Goal: Task Accomplishment & Management: Manage account settings

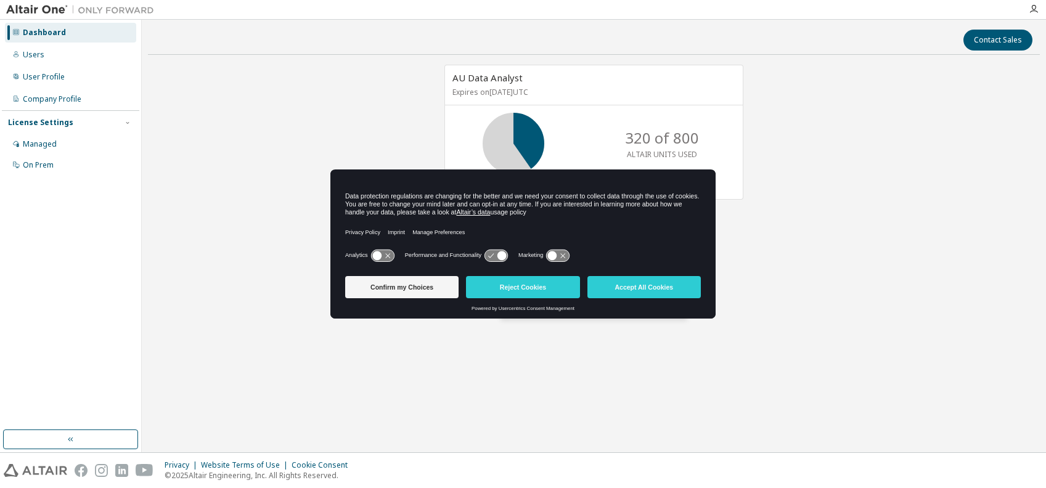
click at [300, 67] on div "AU Data Analyst Expires on [DATE] UTC 320 of 800 ALTAIR UNITS USED View License…" at bounding box center [594, 224] width 892 height 318
click at [625, 284] on button "Accept All Cookies" at bounding box center [644, 287] width 113 height 22
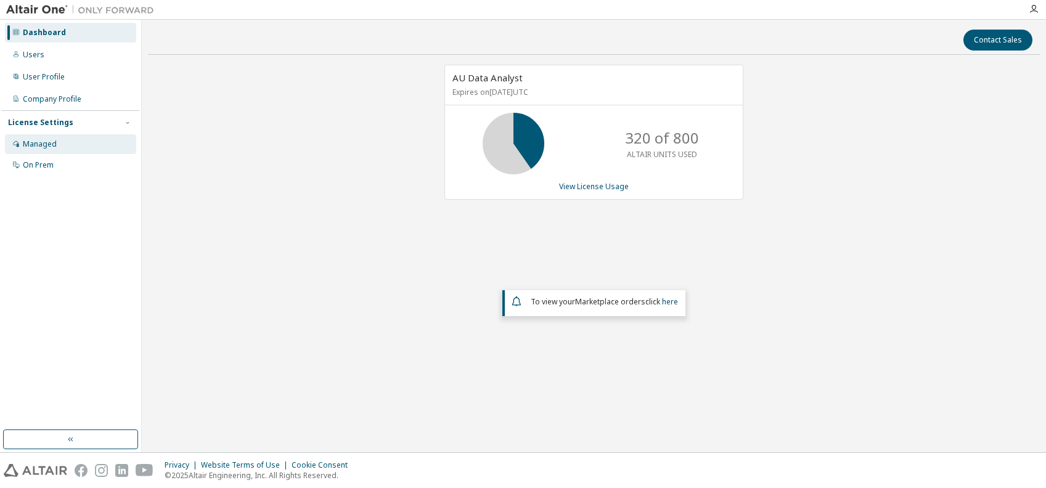
click at [39, 147] on div "Managed" at bounding box center [40, 144] width 34 height 10
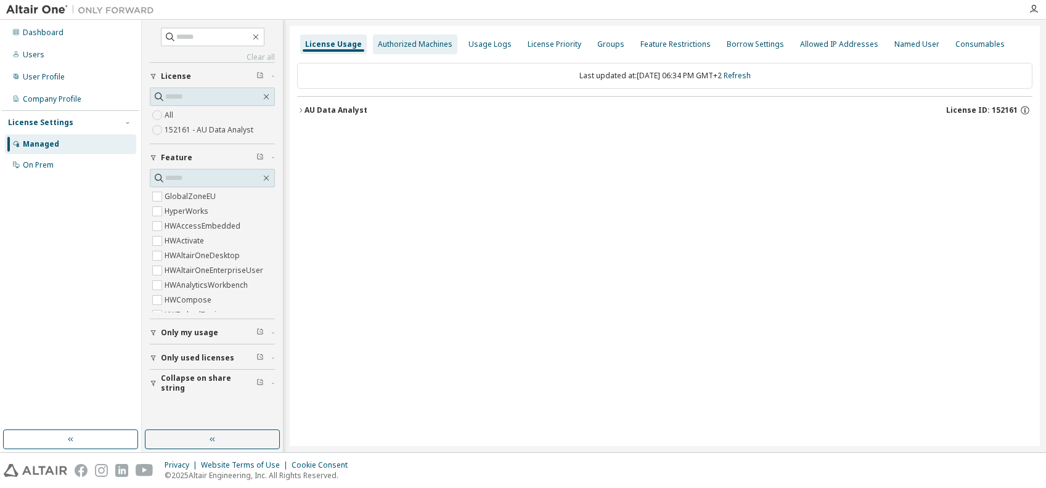
click at [391, 46] on div "Authorized Machines" at bounding box center [415, 44] width 75 height 10
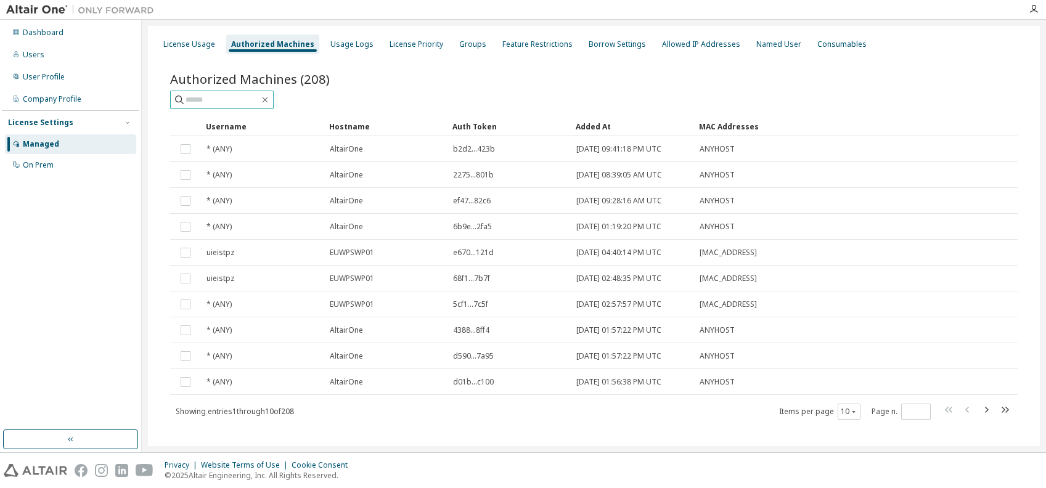
click at [226, 99] on input "text" at bounding box center [223, 100] width 74 height 12
type input "********"
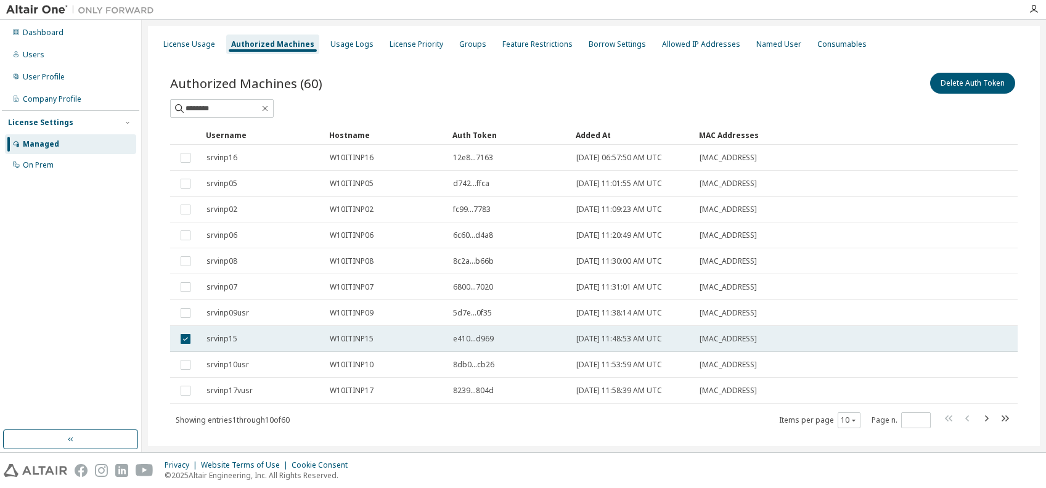
drag, startPoint x: 701, startPoint y: 339, endPoint x: 766, endPoint y: 337, distance: 64.8
click at [766, 337] on div "[MAC_ADDRESS]" at bounding box center [793, 339] width 186 height 10
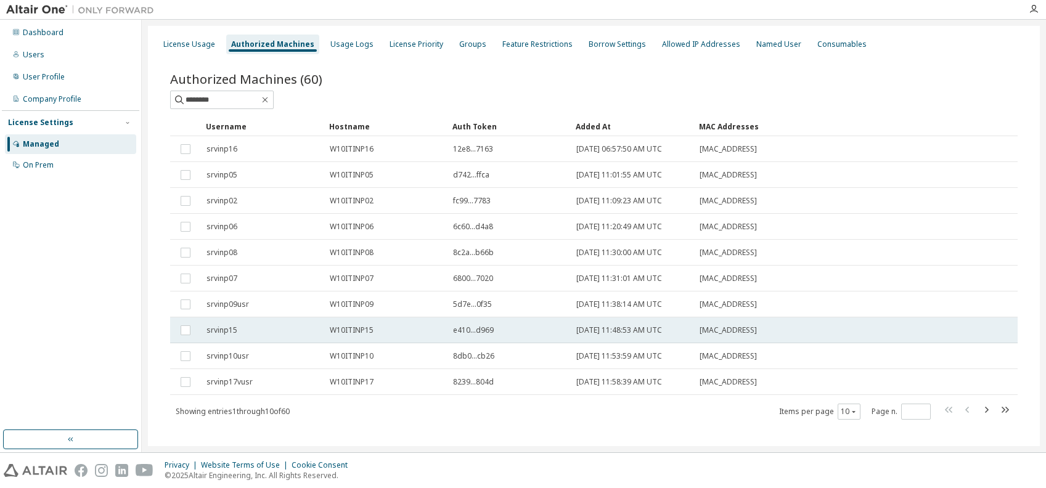
click at [339, 330] on span "W10ITINP15" at bounding box center [352, 331] width 44 height 10
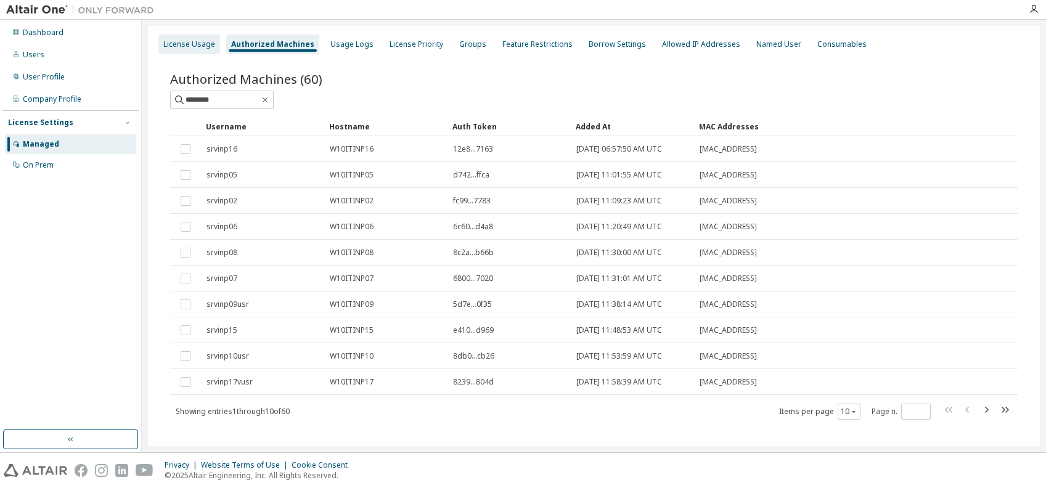
click at [171, 47] on div "License Usage" at bounding box center [189, 44] width 52 height 10
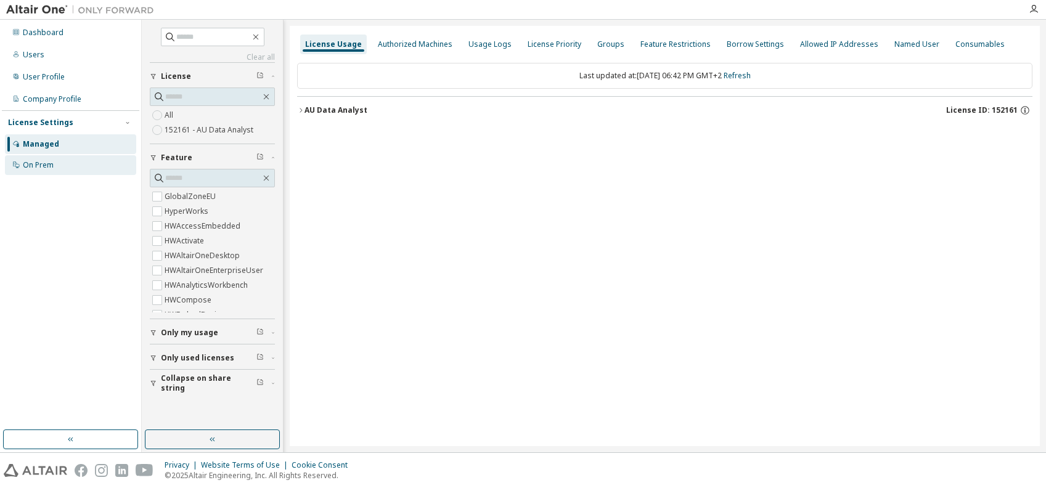
click at [41, 163] on div "On Prem" at bounding box center [38, 165] width 31 height 10
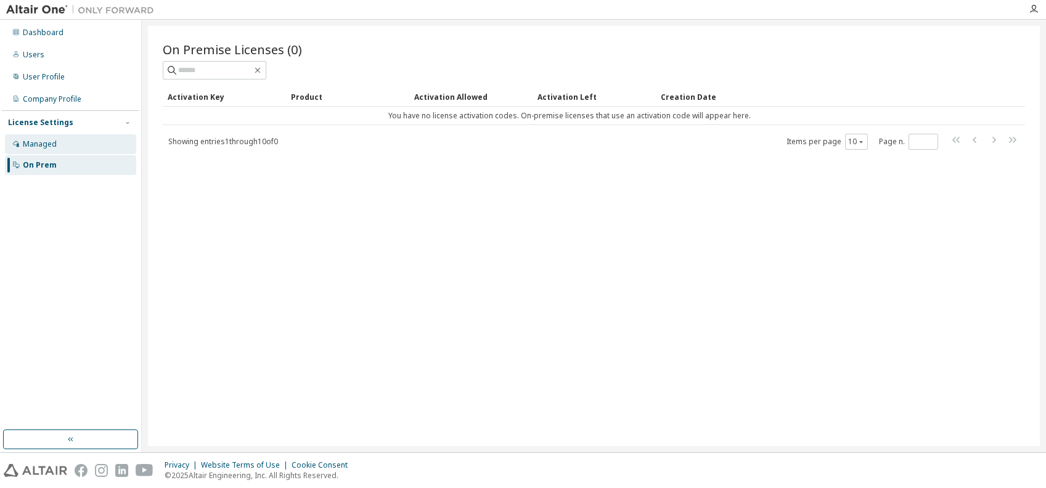
click at [40, 144] on div "Managed" at bounding box center [40, 144] width 34 height 10
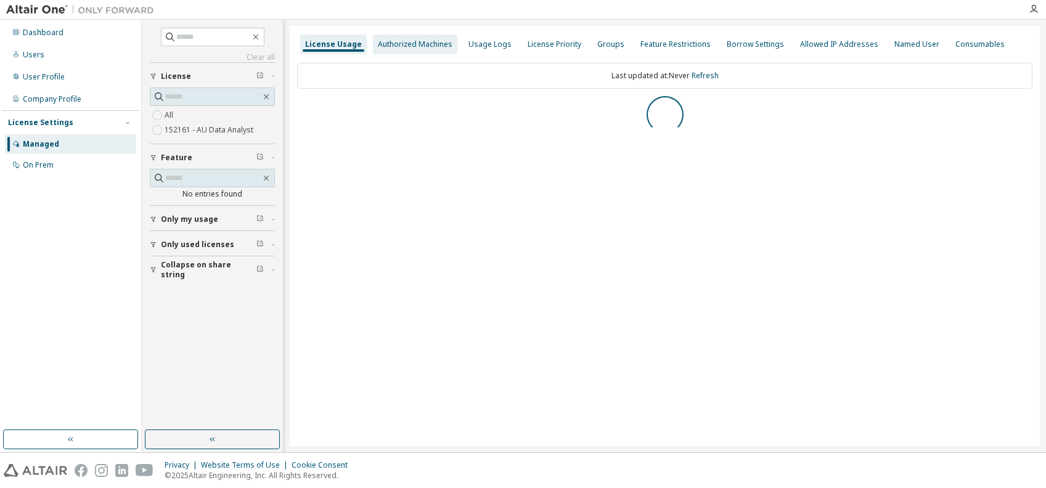
click at [407, 44] on div "Authorized Machines" at bounding box center [415, 44] width 75 height 10
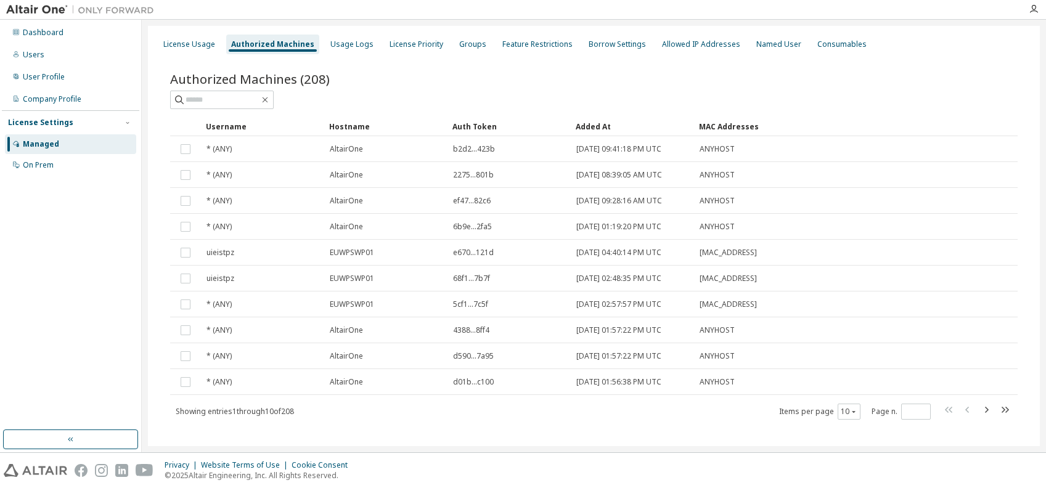
click at [28, 338] on div "Dashboard Users User Profile Company Profile License Settings Managed On Prem" at bounding box center [70, 225] width 137 height 407
click at [30, 30] on div "Dashboard" at bounding box center [43, 33] width 41 height 10
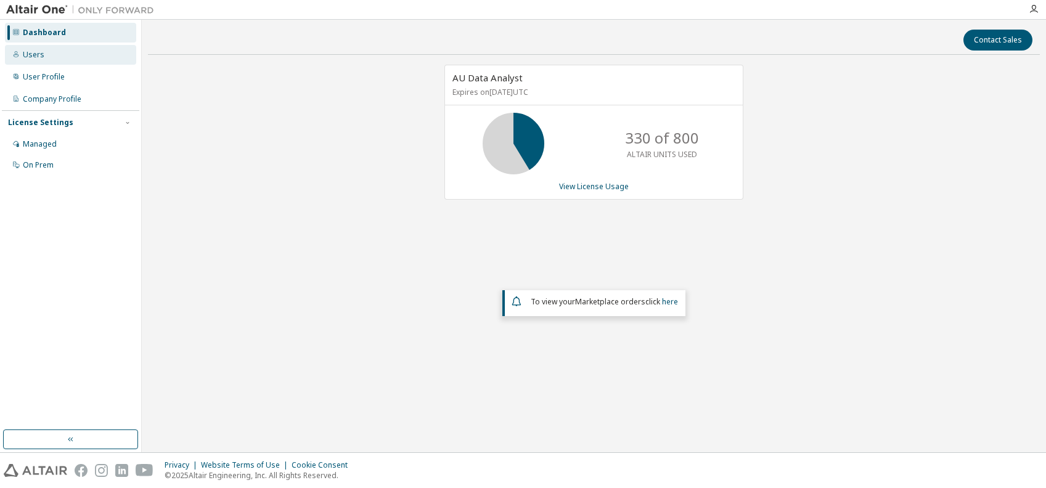
click at [41, 54] on div "Users" at bounding box center [34, 55] width 22 height 10
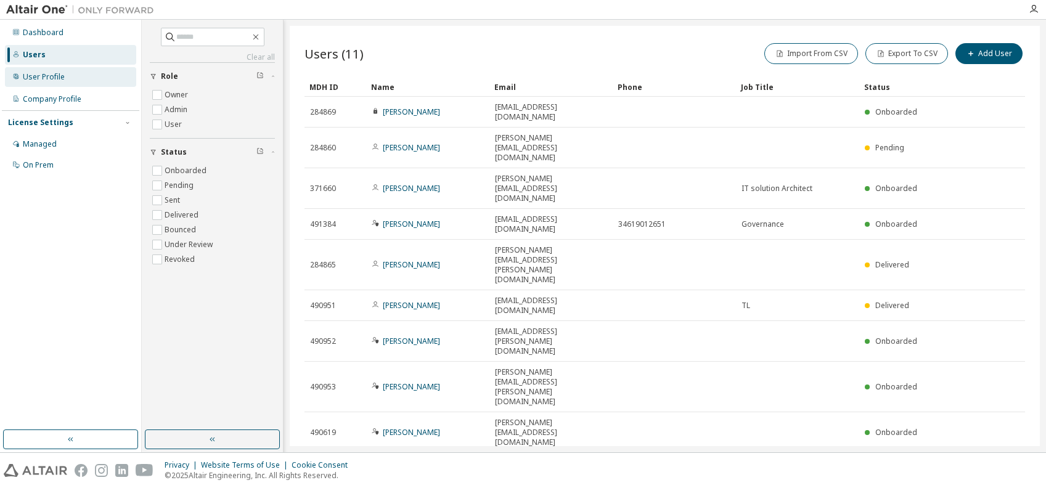
click at [31, 78] on div "User Profile" at bounding box center [44, 77] width 42 height 10
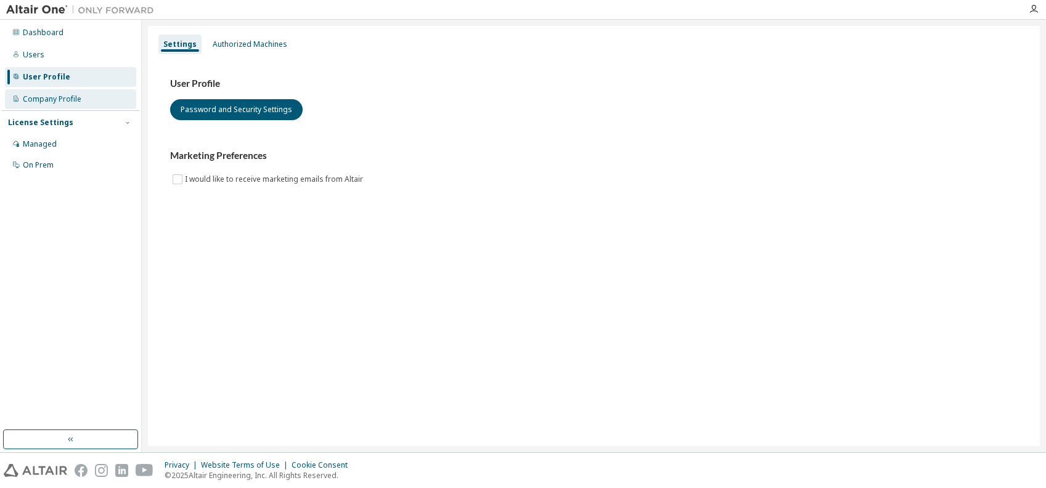
click at [32, 99] on div "Company Profile" at bounding box center [52, 99] width 59 height 10
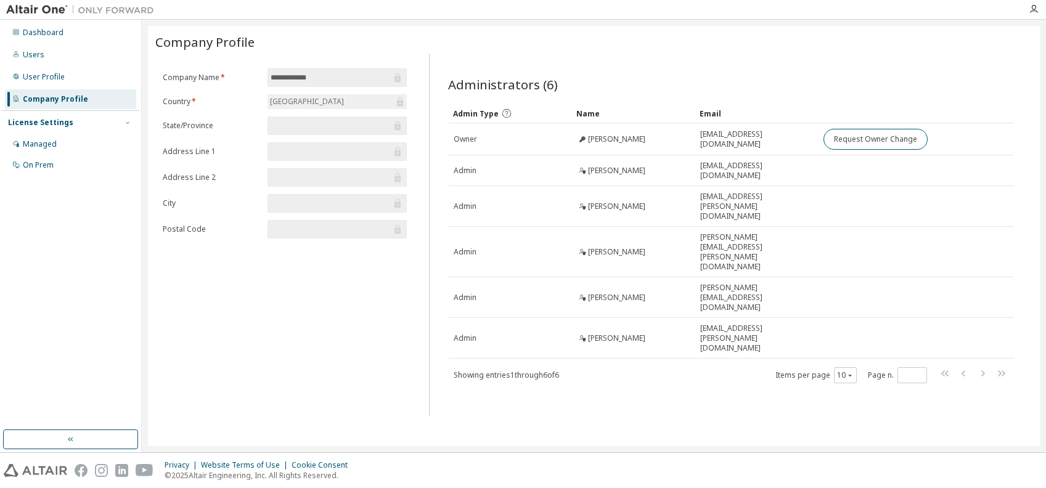
click at [34, 120] on div "License Settings" at bounding box center [40, 123] width 65 height 10
click at [30, 143] on div "Managed" at bounding box center [40, 144] width 34 height 10
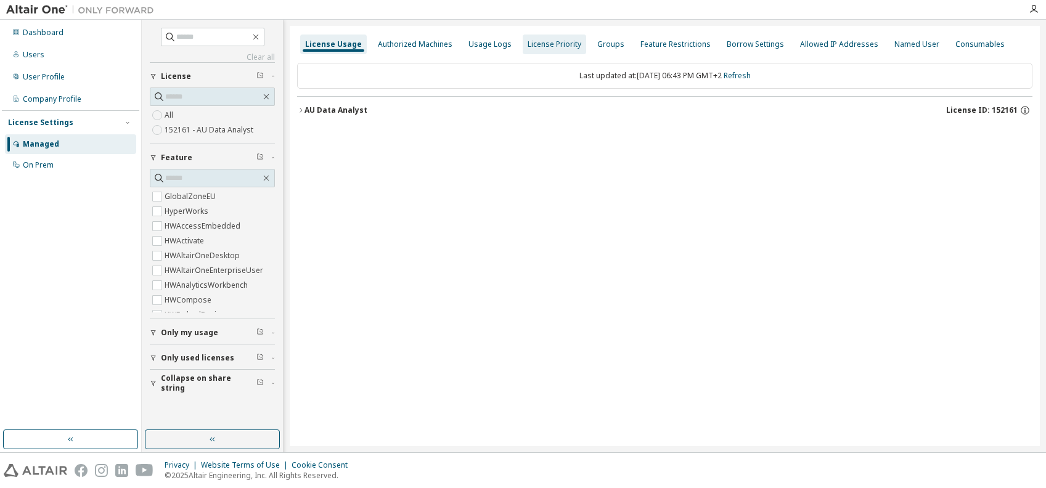
click at [394, 39] on div "Authorized Machines" at bounding box center [415, 44] width 75 height 10
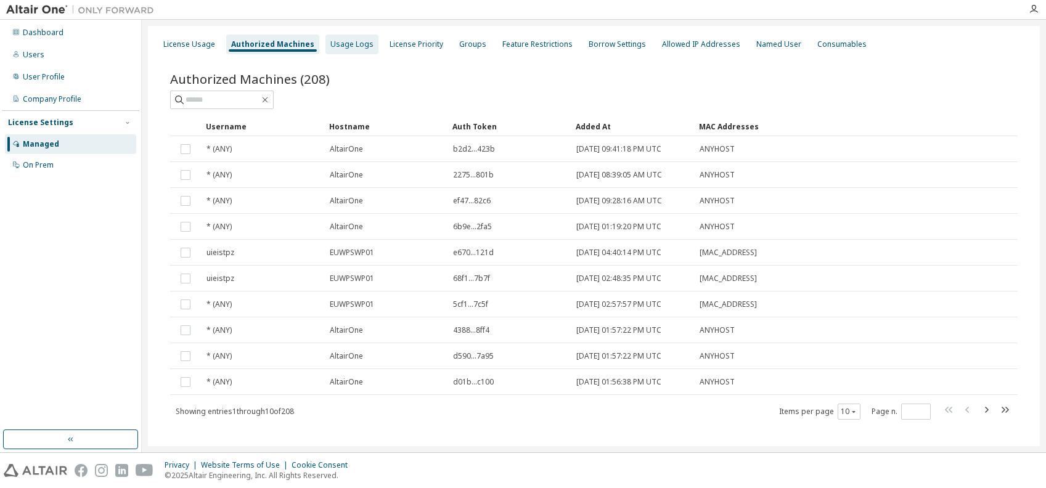
click at [342, 42] on div "Usage Logs" at bounding box center [351, 44] width 43 height 10
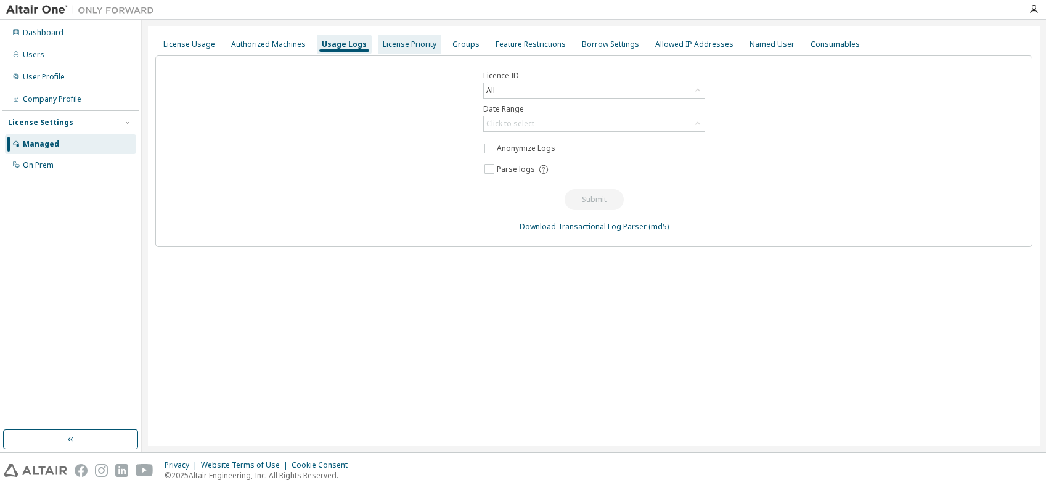
click at [385, 36] on div "License Priority" at bounding box center [410, 45] width 64 height 20
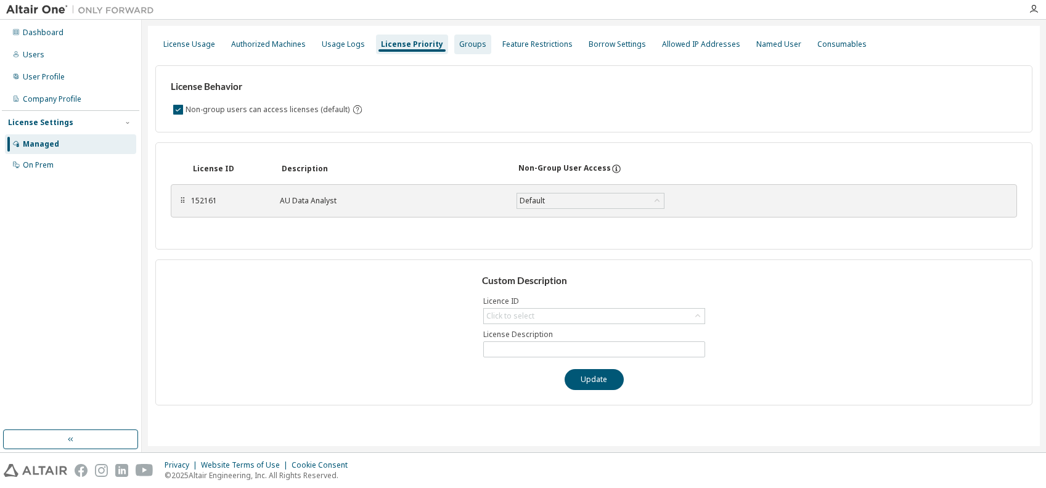
click at [464, 43] on div "Groups" at bounding box center [472, 44] width 27 height 10
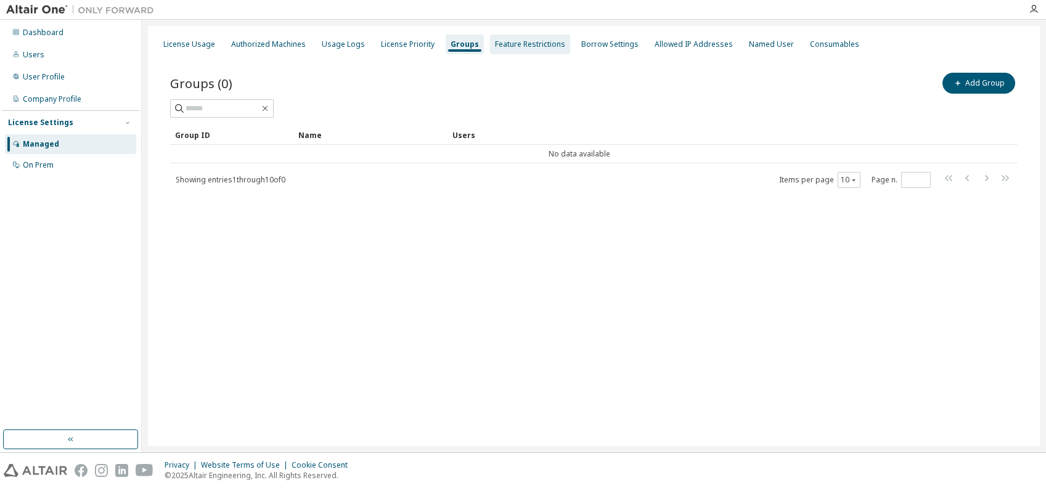
click at [535, 43] on div "Feature Restrictions" at bounding box center [530, 44] width 70 height 10
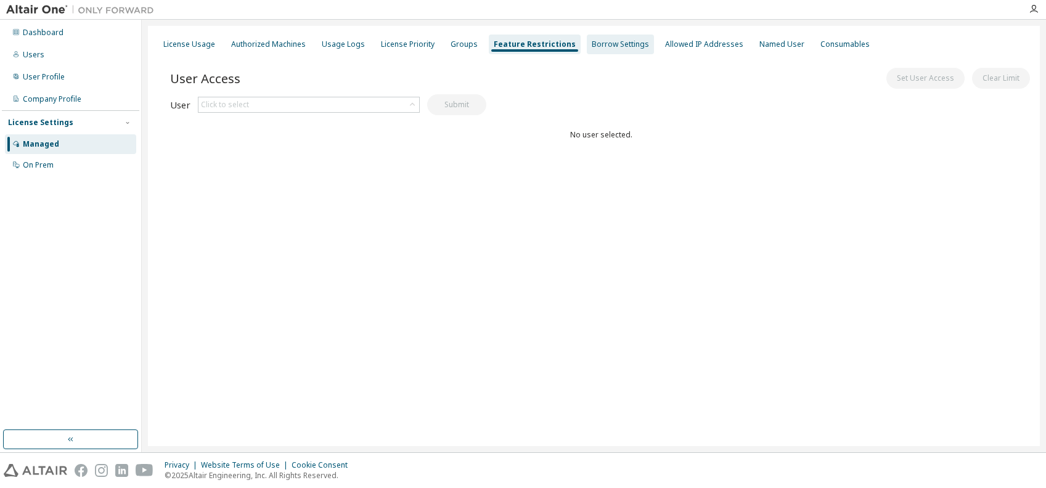
click at [609, 42] on div "Borrow Settings" at bounding box center [620, 44] width 57 height 10
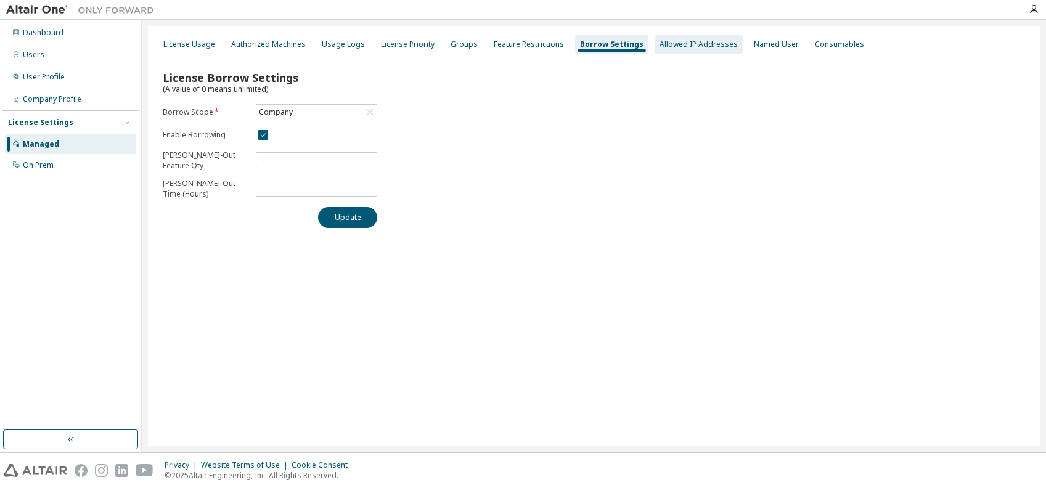
click at [664, 42] on div "Allowed IP Addresses" at bounding box center [699, 44] width 78 height 10
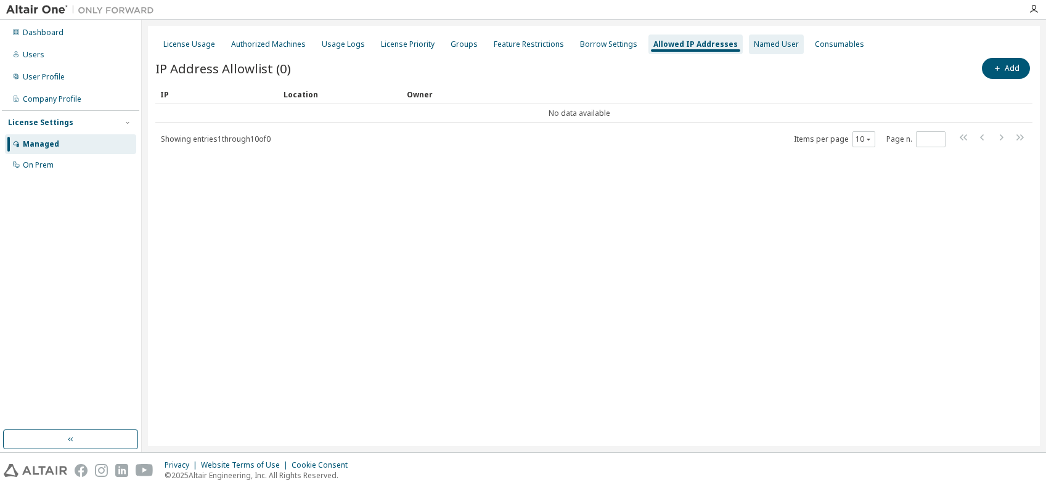
click at [754, 42] on div "Named User" at bounding box center [776, 44] width 45 height 10
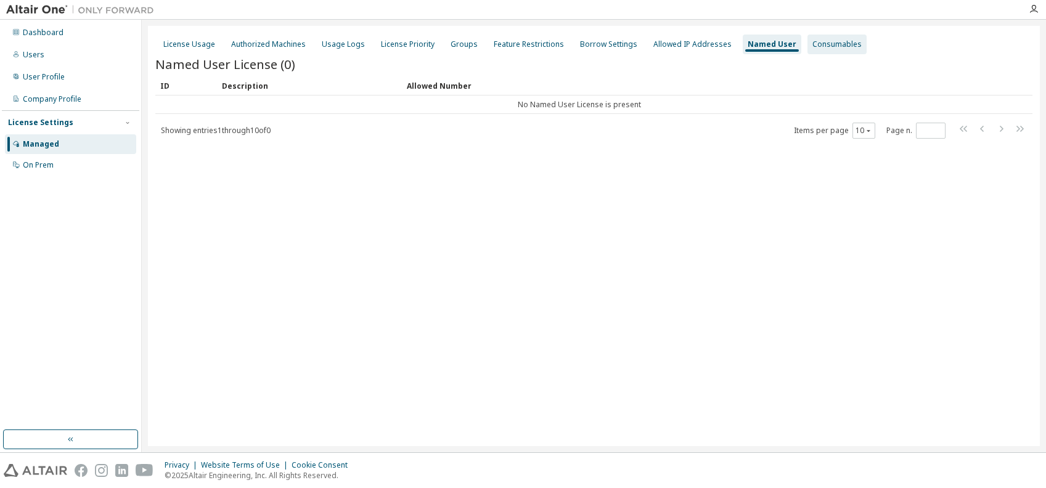
click at [813, 43] on div "Consumables" at bounding box center [837, 44] width 49 height 10
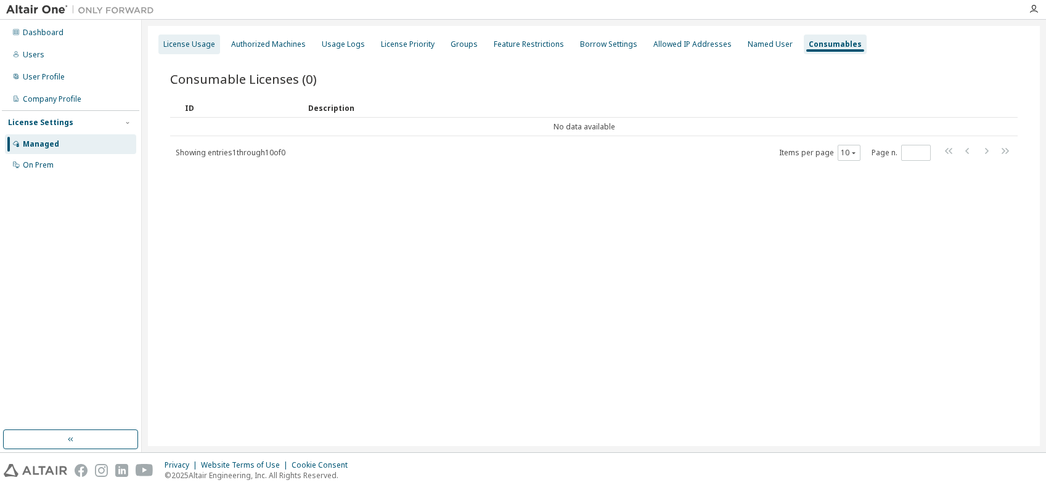
click at [197, 39] on div "License Usage" at bounding box center [189, 44] width 52 height 10
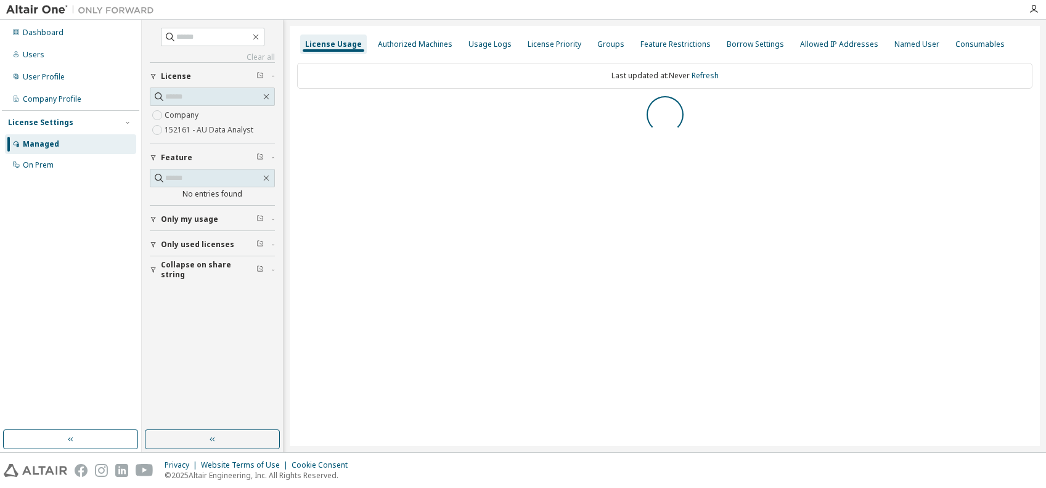
click at [36, 12] on img at bounding box center [83, 10] width 154 height 12
click at [31, 34] on div "Dashboard" at bounding box center [43, 33] width 41 height 10
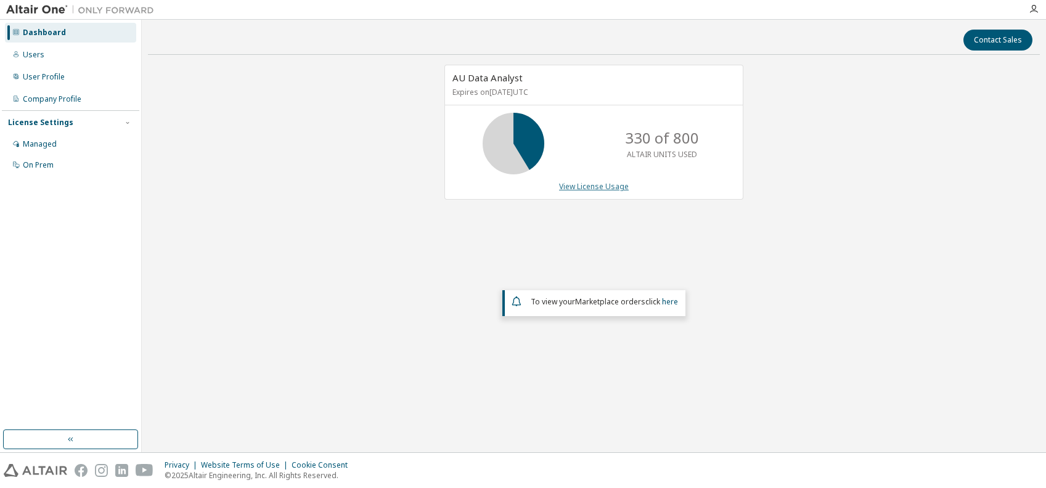
click at [599, 191] on link "View License Usage" at bounding box center [594, 186] width 70 height 10
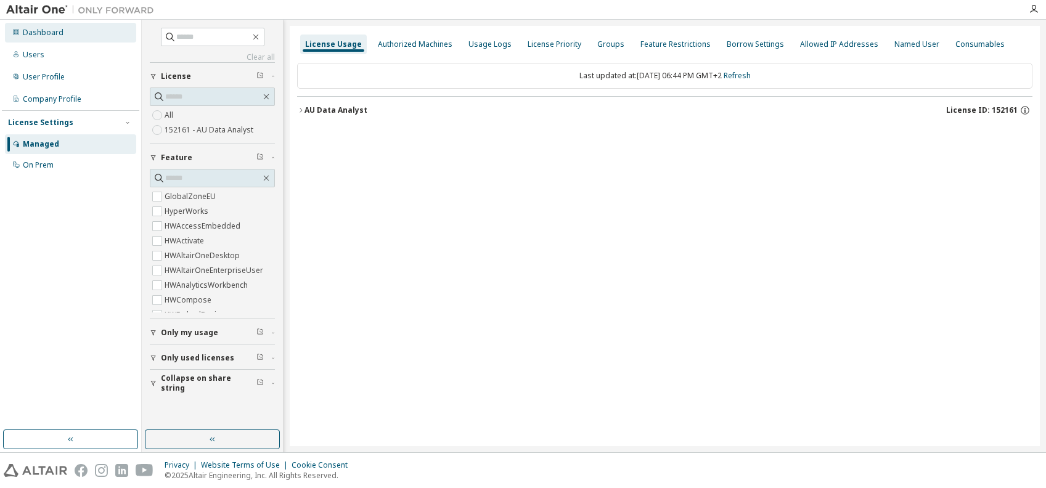
click at [64, 35] on div "Dashboard" at bounding box center [70, 33] width 131 height 20
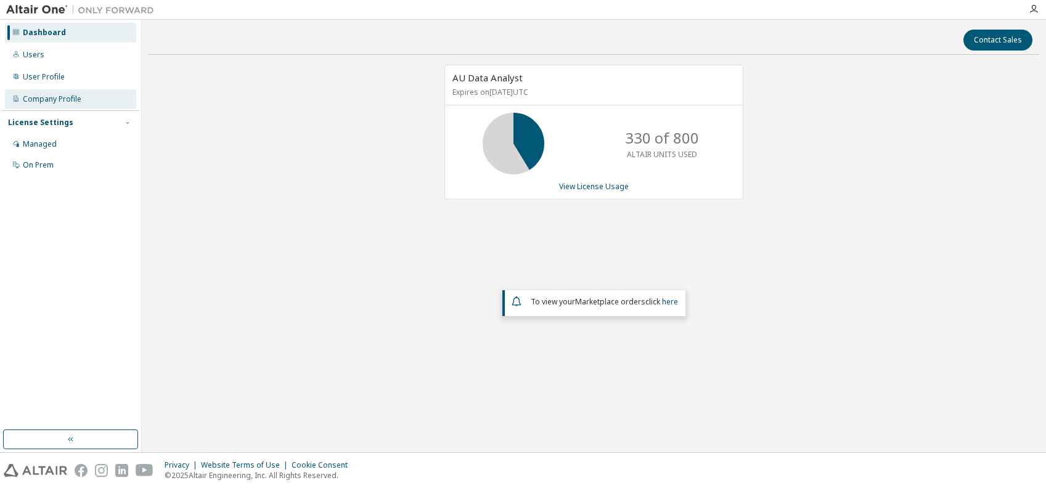
click at [33, 102] on div "Company Profile" at bounding box center [52, 99] width 59 height 10
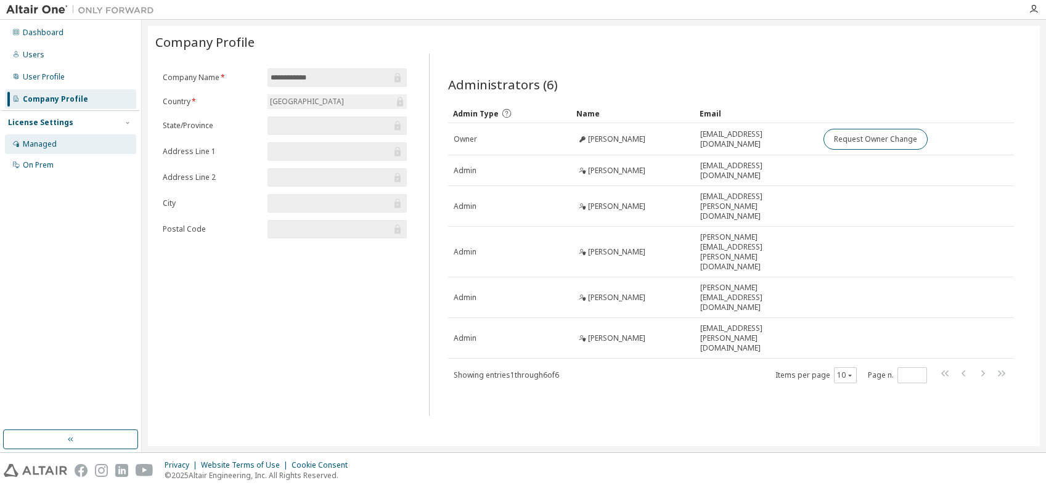
click at [25, 141] on div "Managed" at bounding box center [40, 144] width 34 height 10
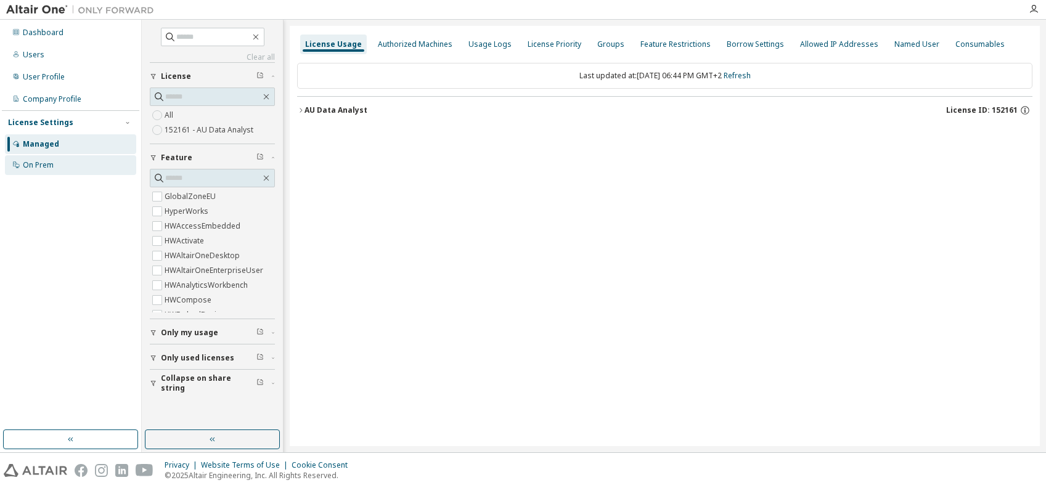
click at [39, 162] on div "On Prem" at bounding box center [38, 165] width 31 height 10
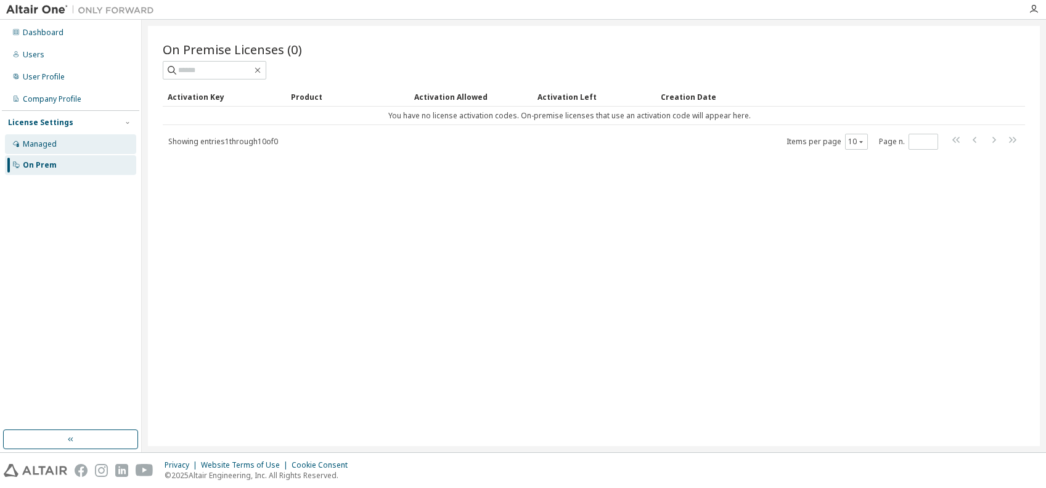
click at [25, 140] on div "Managed" at bounding box center [40, 144] width 34 height 10
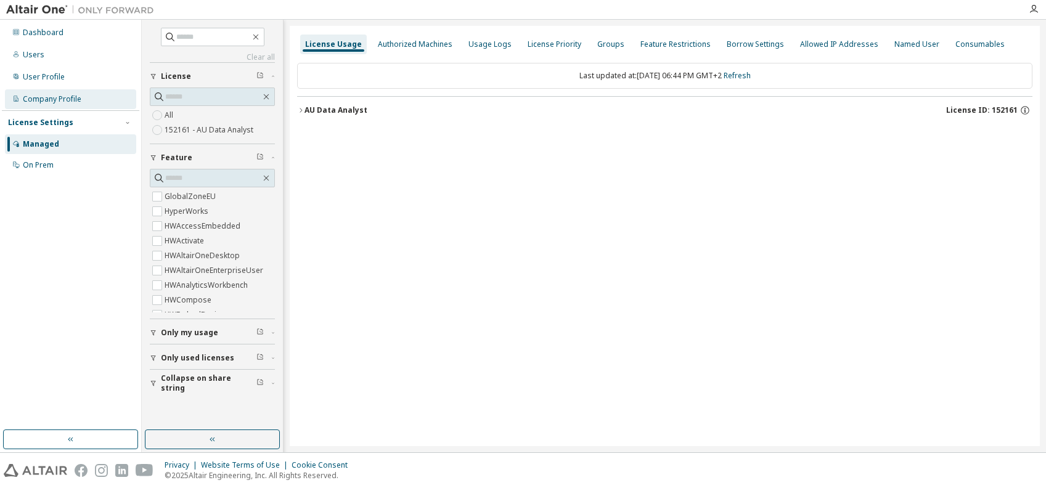
click at [33, 101] on div "Company Profile" at bounding box center [52, 99] width 59 height 10
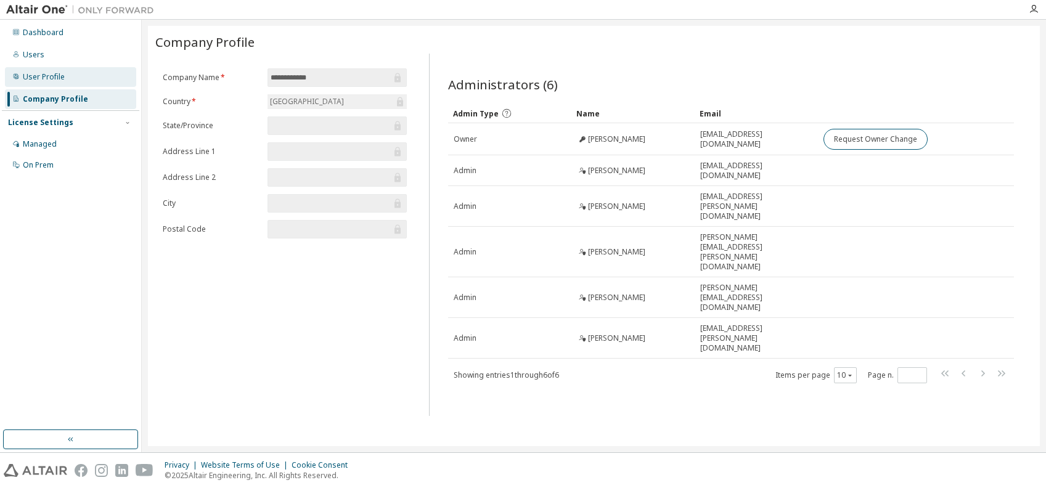
click at [34, 79] on div "User Profile" at bounding box center [44, 77] width 42 height 10
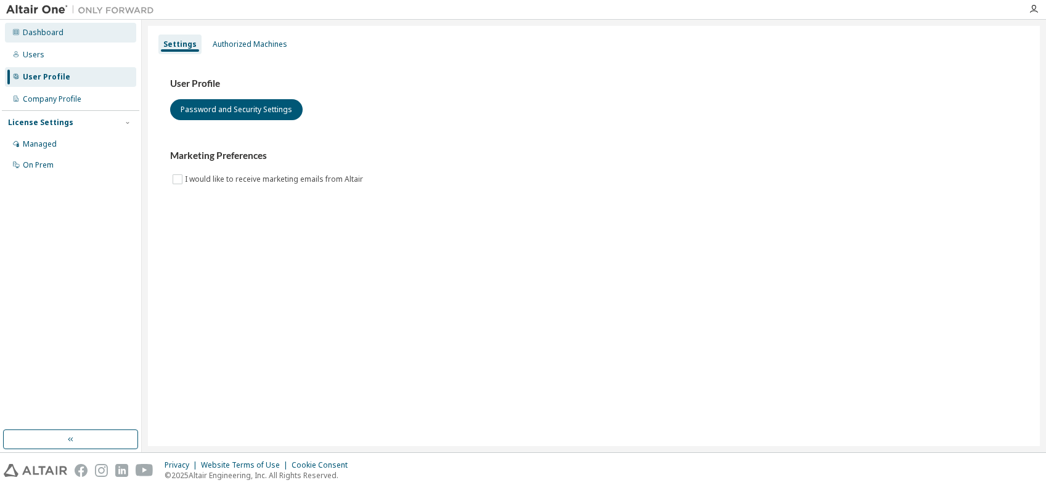
click at [36, 39] on div "Dashboard" at bounding box center [70, 33] width 131 height 20
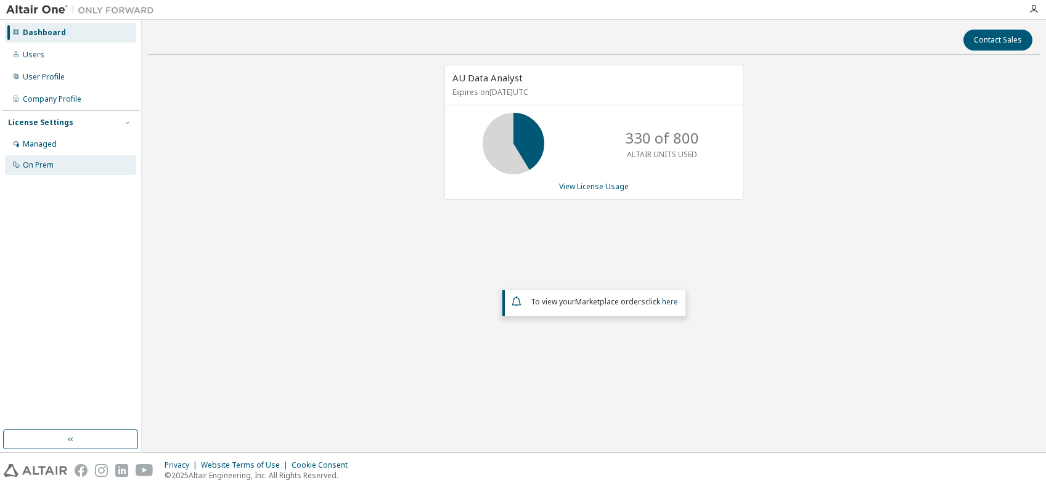
click at [35, 163] on div "On Prem" at bounding box center [38, 165] width 31 height 10
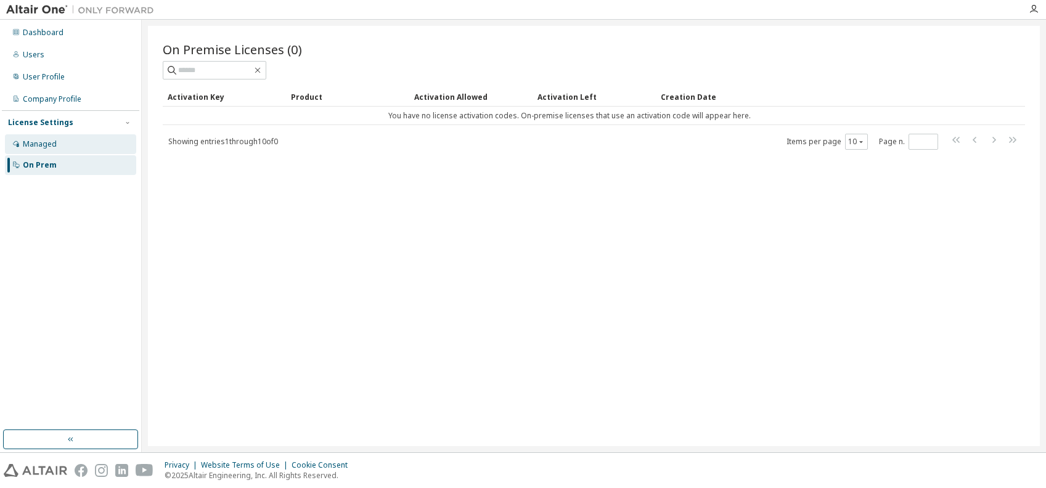
click at [46, 142] on div "Managed" at bounding box center [40, 144] width 34 height 10
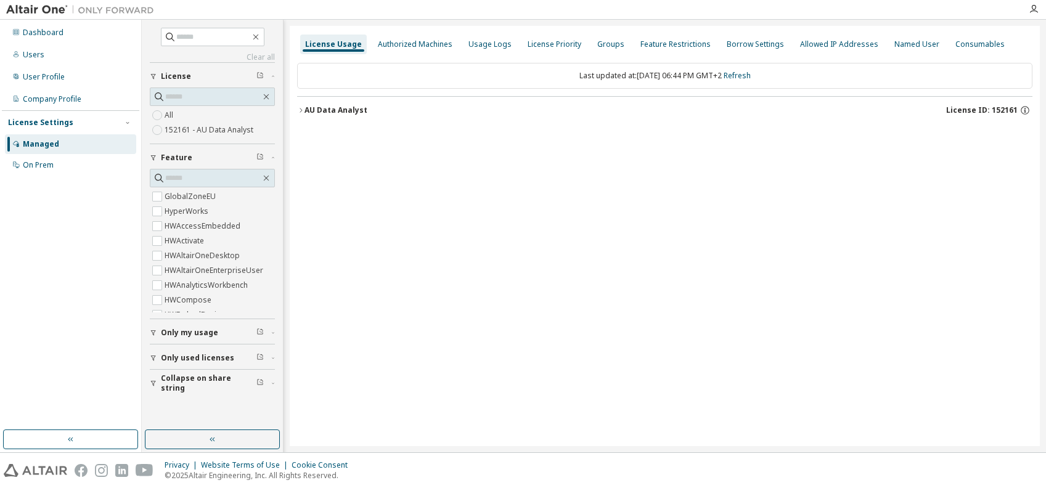
click at [305, 113] on div "AU Data Analyst" at bounding box center [336, 110] width 63 height 10
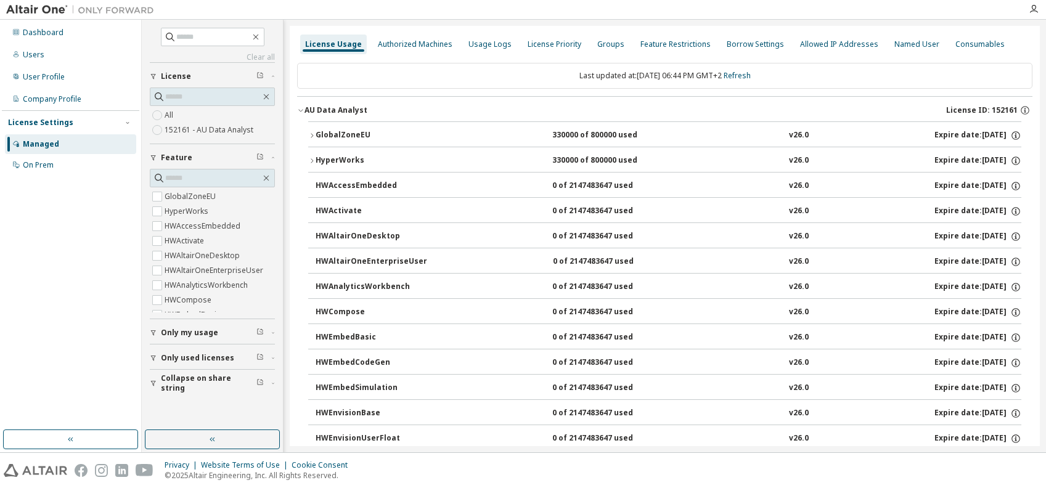
click at [304, 113] on icon "button" at bounding box center [300, 110] width 7 height 7
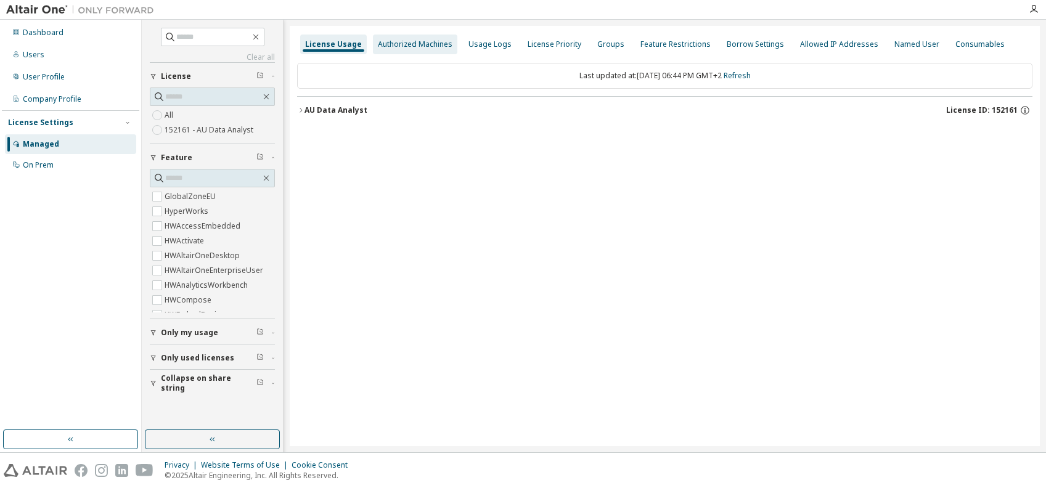
click at [403, 46] on div "Authorized Machines" at bounding box center [415, 44] width 75 height 10
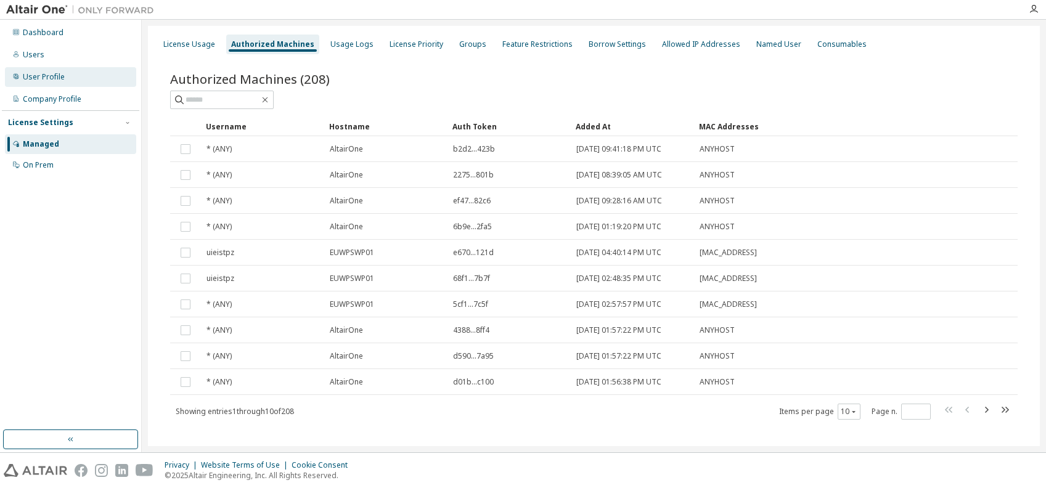
click at [34, 76] on div "User Profile" at bounding box center [44, 77] width 42 height 10
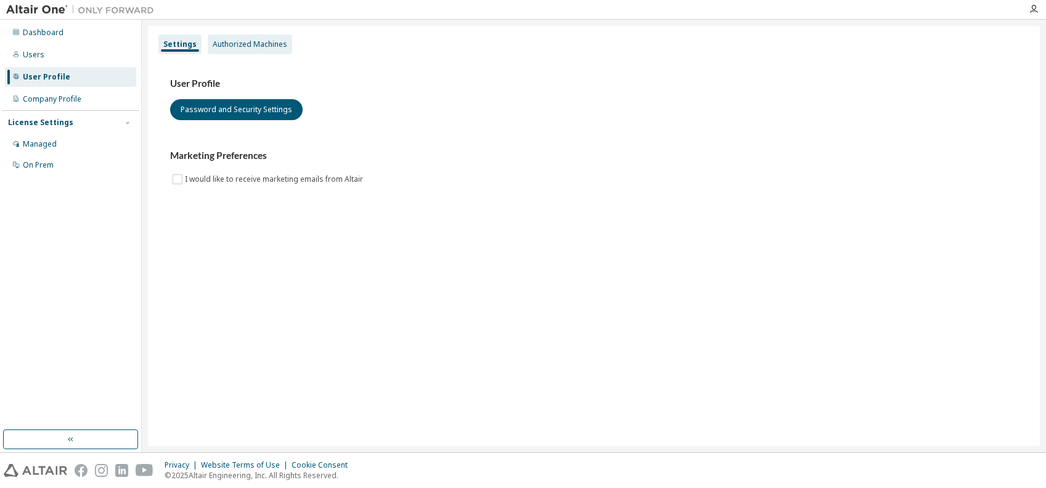
click at [219, 43] on div "Authorized Machines" at bounding box center [250, 44] width 75 height 10
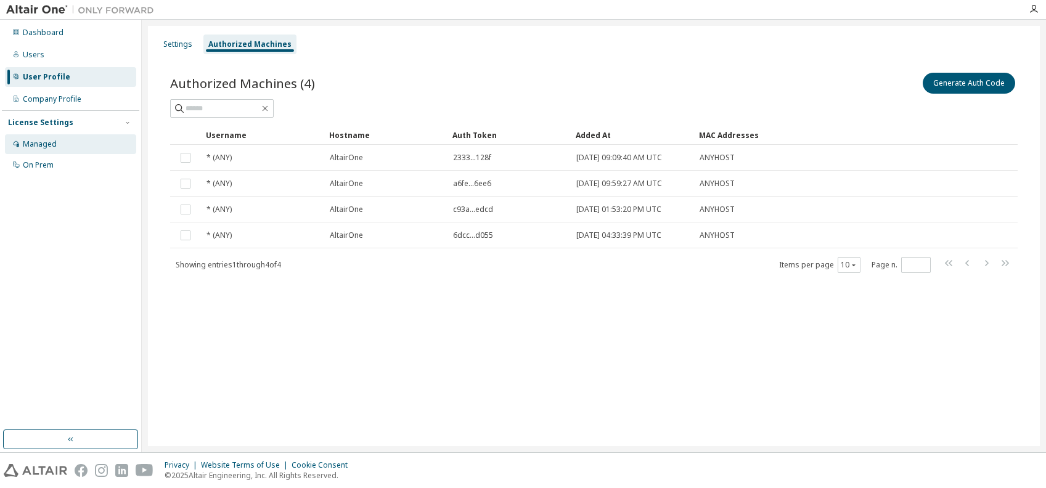
click at [41, 145] on div "Managed" at bounding box center [40, 144] width 34 height 10
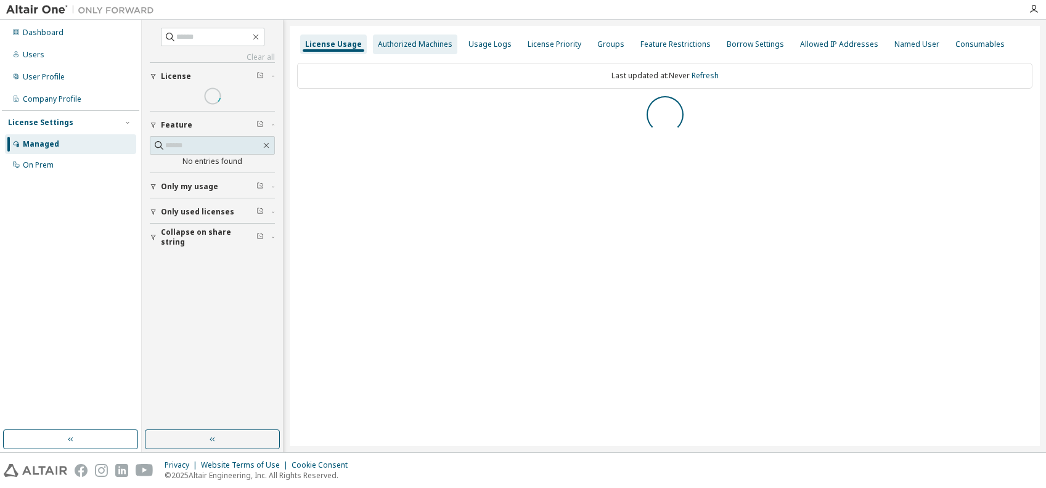
click at [396, 40] on div "Authorized Machines" at bounding box center [415, 44] width 75 height 10
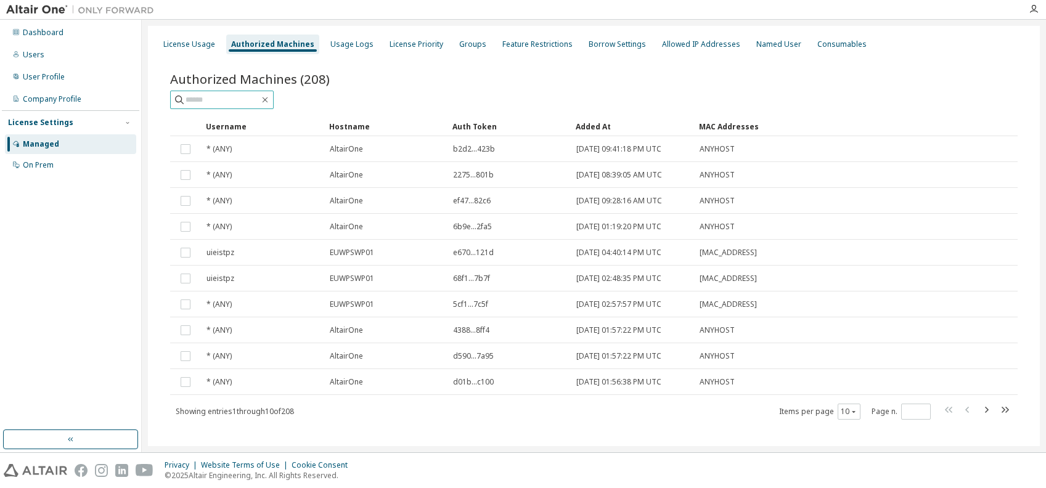
click at [229, 98] on input "text" at bounding box center [223, 100] width 74 height 12
type input "**********"
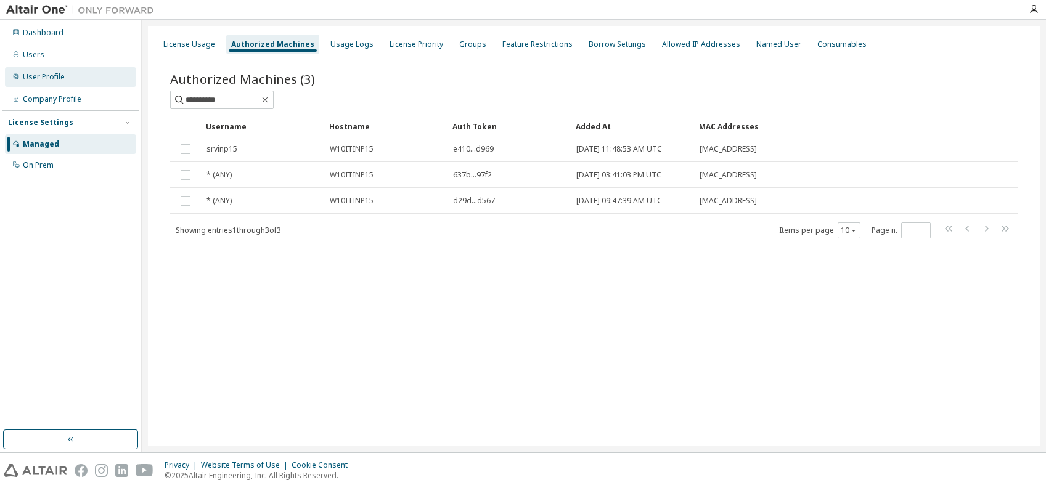
click at [33, 83] on div "User Profile" at bounding box center [70, 77] width 131 height 20
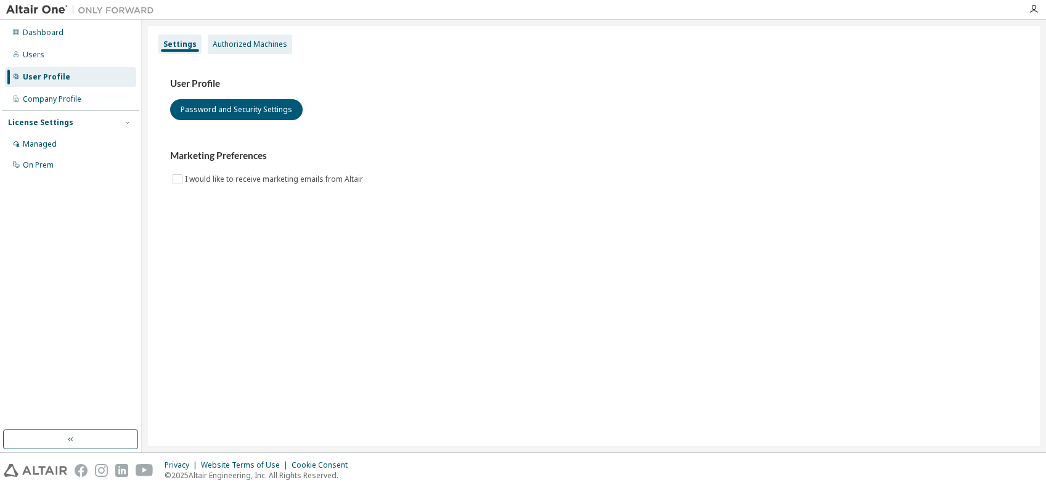
click at [226, 42] on div "Authorized Machines" at bounding box center [250, 44] width 75 height 10
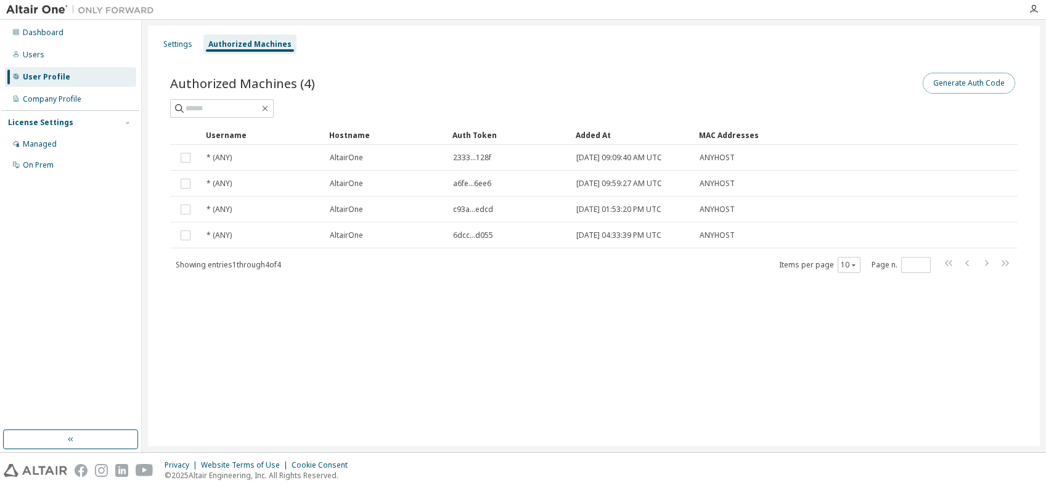
click at [963, 82] on button "Generate Auth Code" at bounding box center [969, 83] width 92 height 21
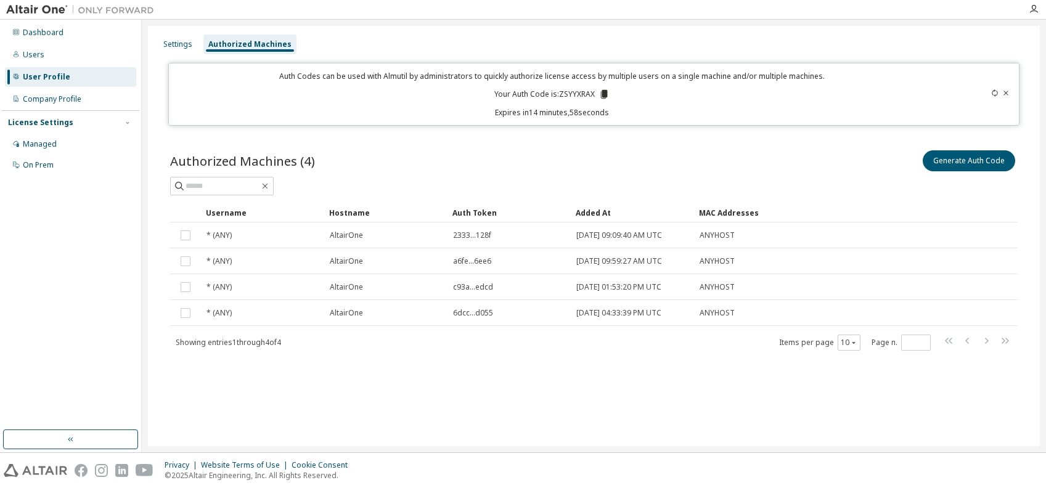
click at [579, 95] on p "Your Auth Code is: ZSYYXRAX" at bounding box center [551, 94] width 115 height 11
copy p "ZSYYXRAX"
click at [166, 410] on div "Settings Authorized Machines Auth Codes can be used with Almutil by administrat…" at bounding box center [594, 236] width 892 height 420
click at [1007, 93] on icon at bounding box center [1005, 92] width 7 height 7
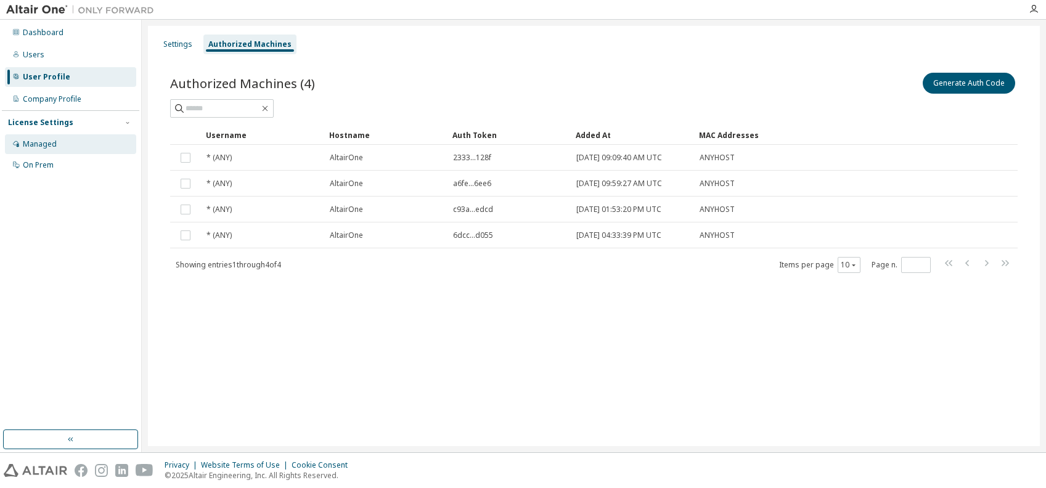
click at [37, 144] on div "Managed" at bounding box center [40, 144] width 34 height 10
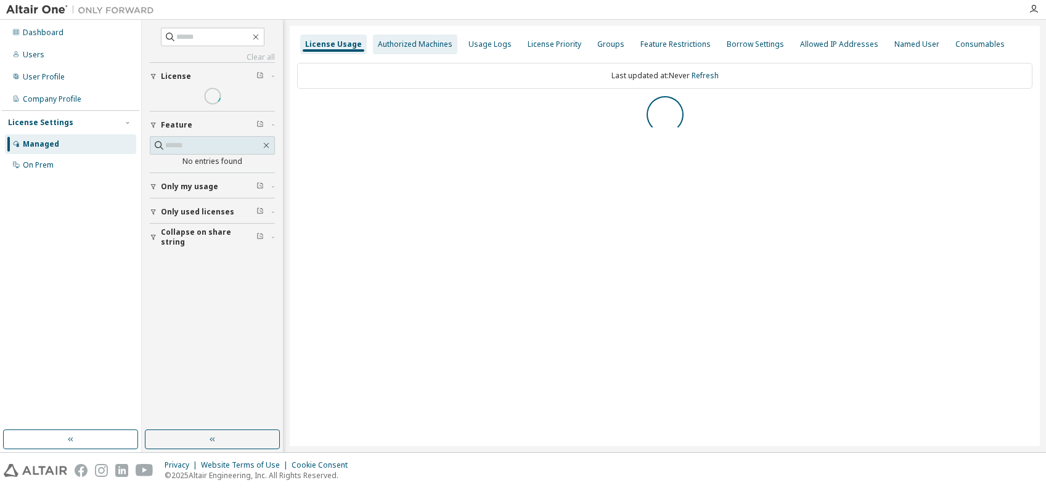
click at [398, 44] on div "Authorized Machines" at bounding box center [415, 44] width 75 height 10
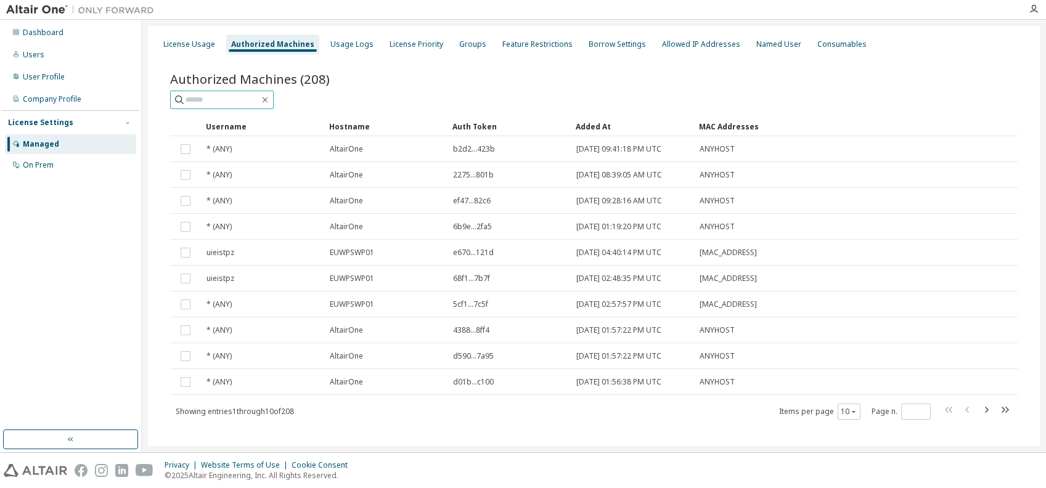
click at [230, 104] on input "text" at bounding box center [223, 100] width 74 height 12
type input "*"
type input "**********"
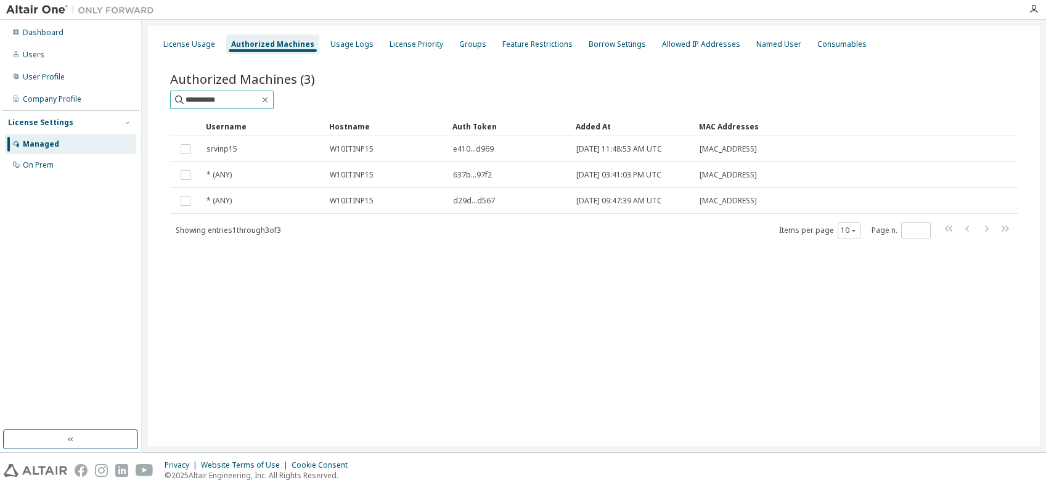
click at [247, 95] on input "**********" at bounding box center [223, 100] width 74 height 12
click at [177, 104] on icon at bounding box center [179, 100] width 12 height 12
click at [180, 97] on icon at bounding box center [179, 100] width 12 height 12
click at [247, 100] on input "**********" at bounding box center [223, 100] width 74 height 12
click at [248, 95] on input "**********" at bounding box center [223, 100] width 74 height 12
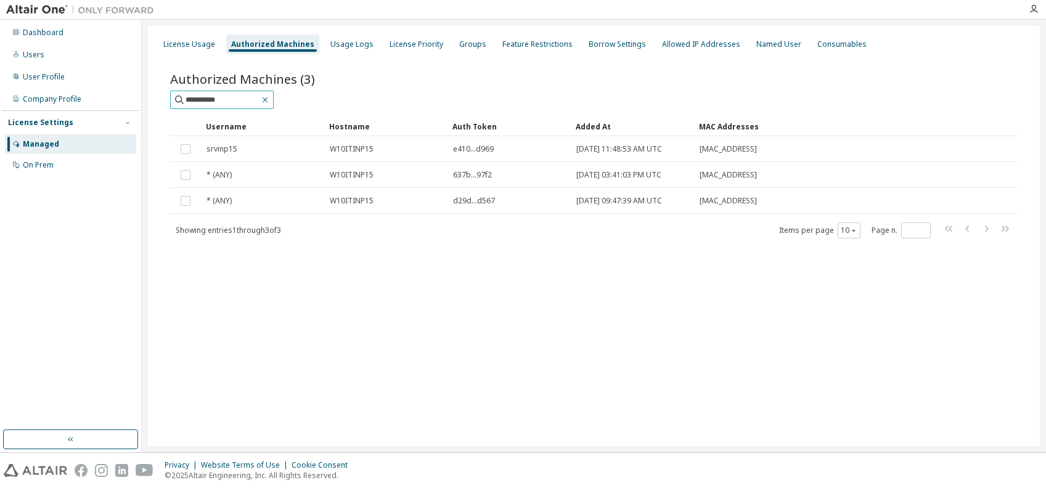
click at [270, 98] on icon "button" at bounding box center [265, 100] width 10 height 10
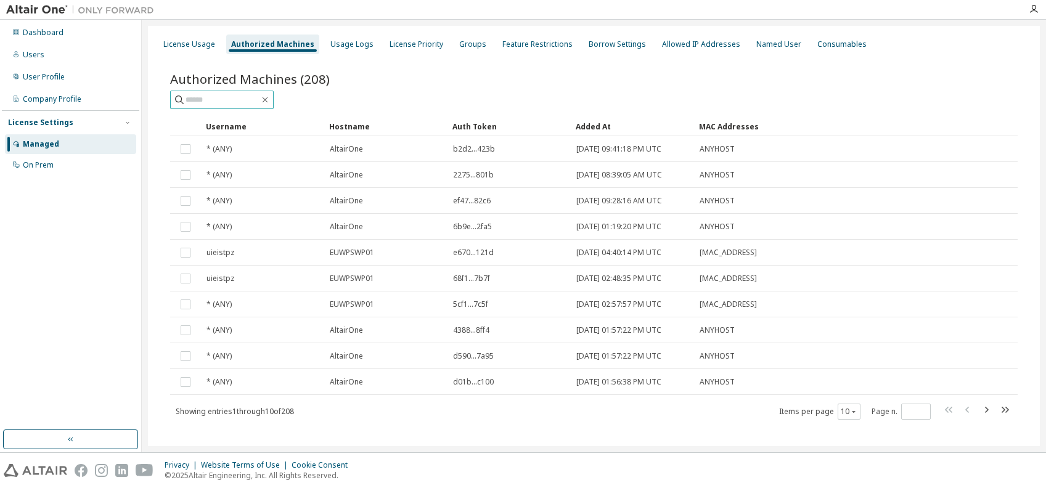
click at [239, 101] on input "text" at bounding box center [223, 100] width 74 height 12
click at [226, 97] on input "***" at bounding box center [223, 100] width 74 height 12
type input "**********"
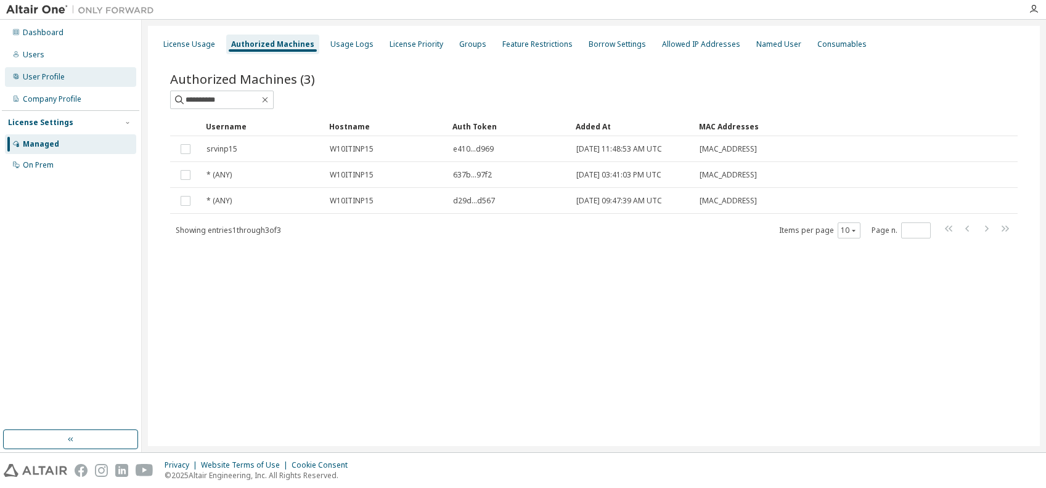
click at [53, 72] on div "User Profile" at bounding box center [44, 77] width 42 height 10
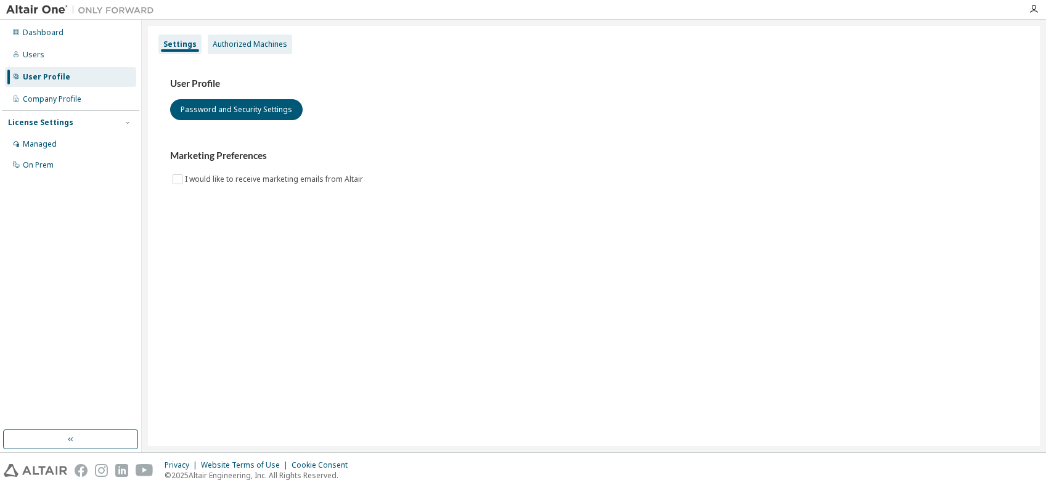
click at [241, 48] on div "Authorized Machines" at bounding box center [250, 44] width 75 height 10
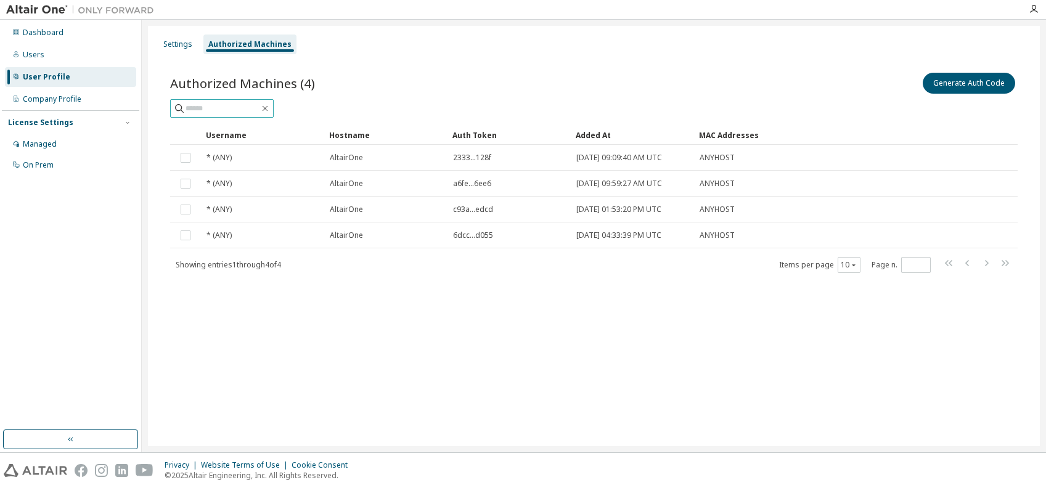
click at [208, 112] on input "text" at bounding box center [223, 108] width 74 height 12
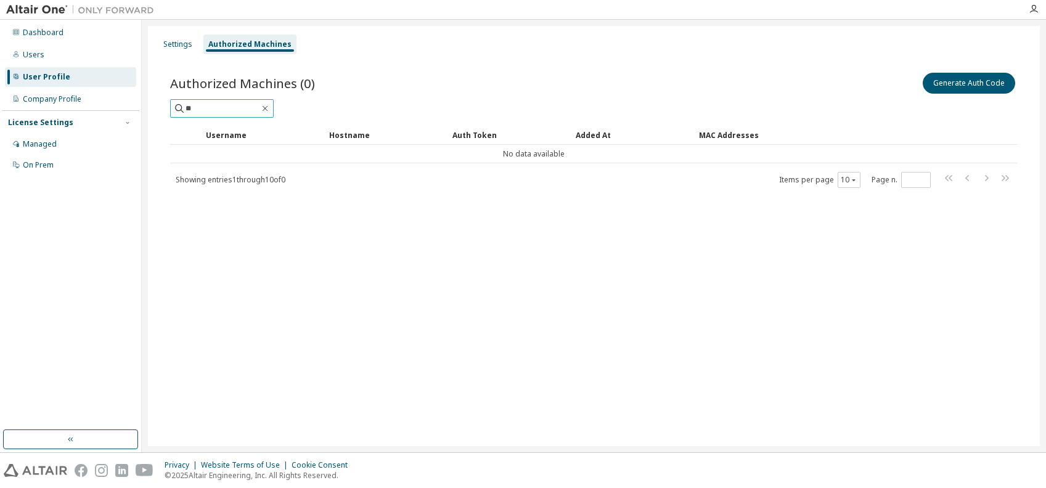
type input "*"
click at [253, 109] on input "*****" at bounding box center [223, 108] width 74 height 12
click at [235, 103] on input "*****" at bounding box center [223, 108] width 74 height 12
click at [234, 102] on input "*****" at bounding box center [223, 108] width 74 height 12
type input "*******"
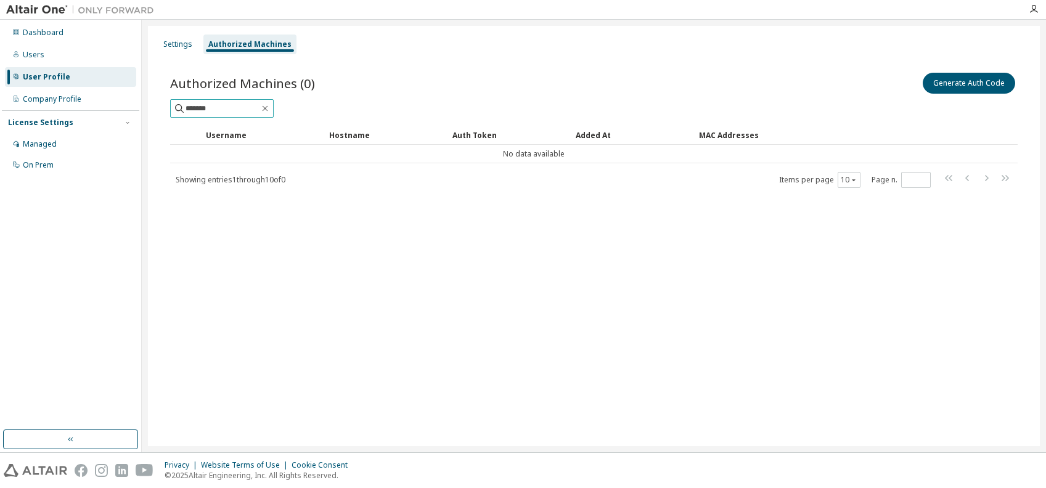
click at [234, 102] on input "*******" at bounding box center [223, 108] width 74 height 12
click at [270, 109] on icon "button" at bounding box center [265, 109] width 10 height 10
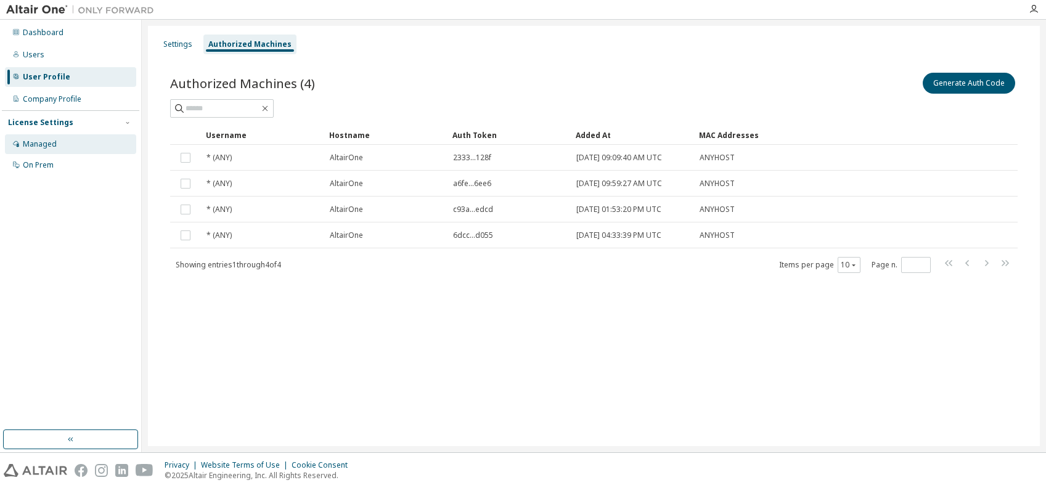
click at [46, 141] on div "Managed" at bounding box center [40, 144] width 34 height 10
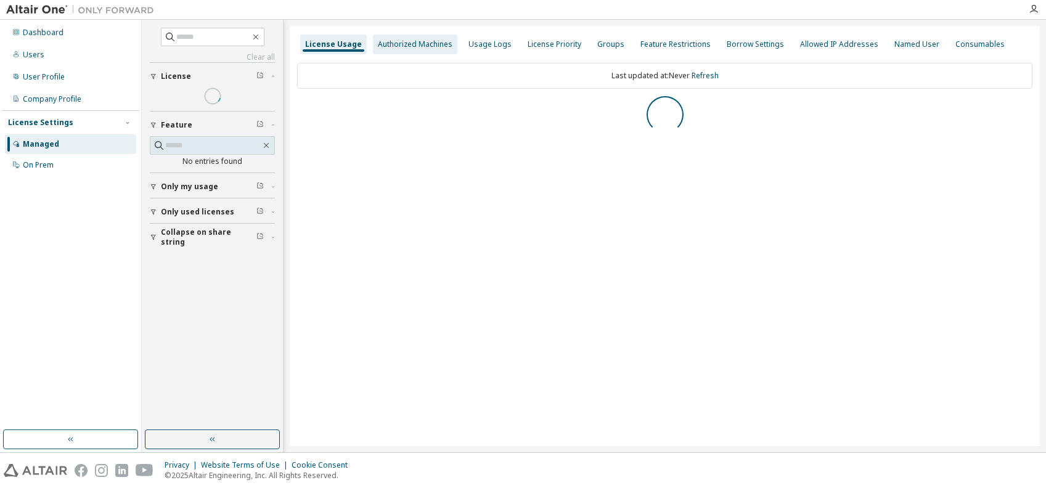
click at [398, 43] on div "Authorized Machines" at bounding box center [415, 44] width 75 height 10
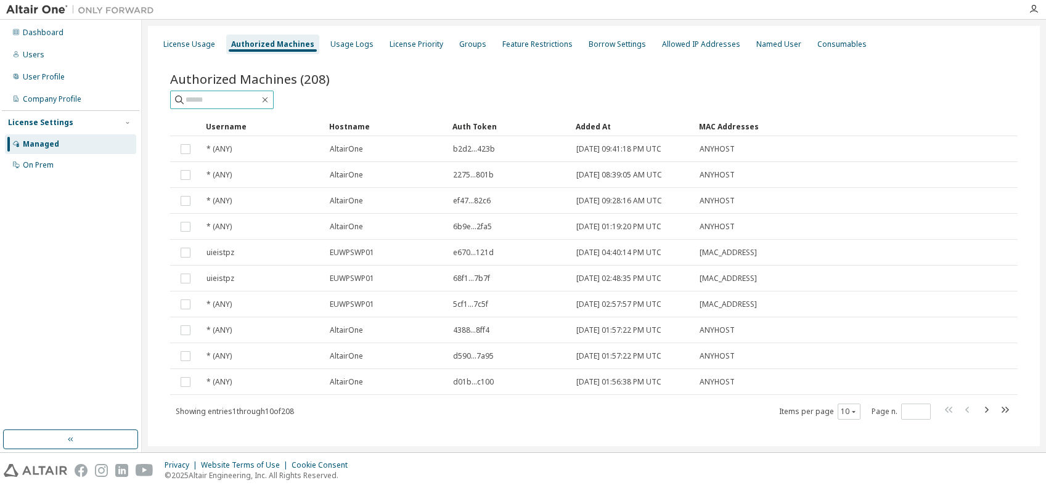
click at [214, 98] on input "text" at bounding box center [223, 100] width 74 height 12
type input "********"
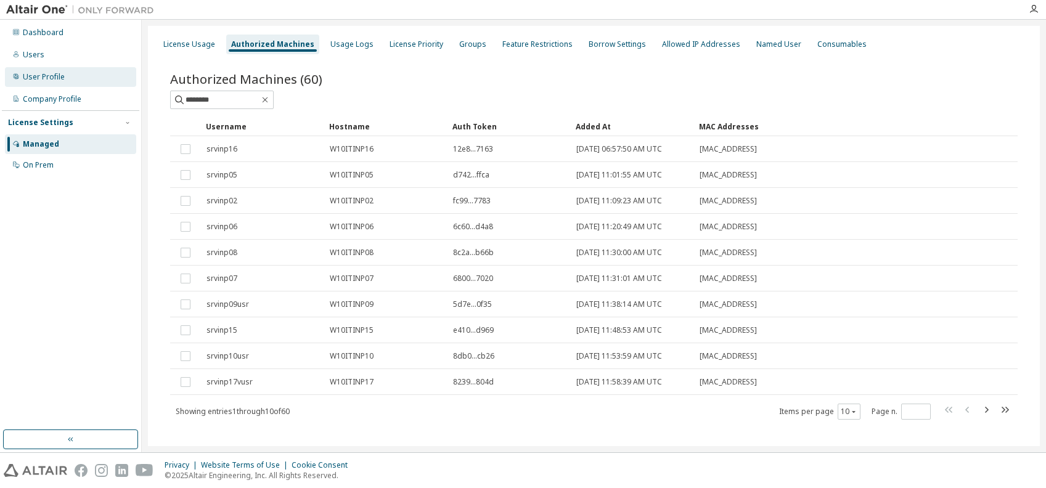
click at [39, 76] on div "User Profile" at bounding box center [44, 77] width 42 height 10
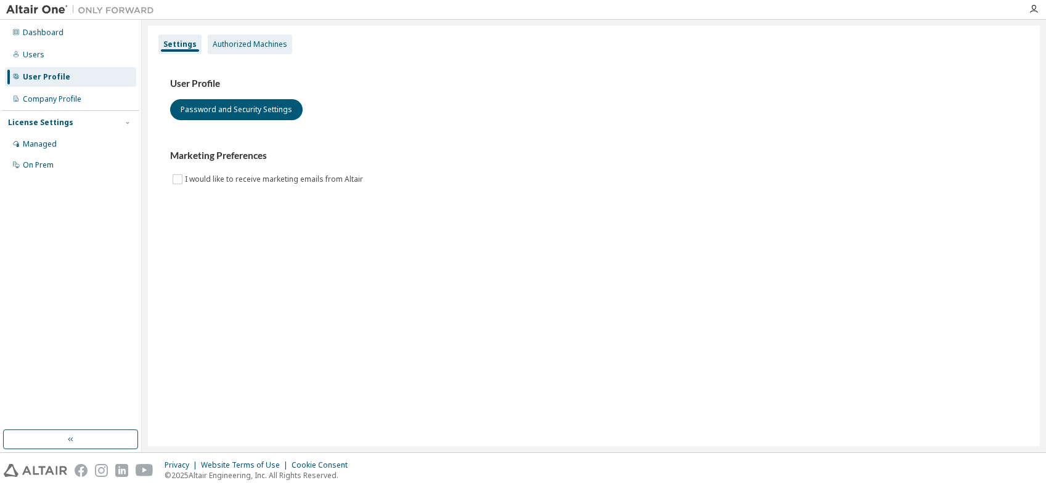
click at [245, 46] on div "Authorized Machines" at bounding box center [250, 44] width 75 height 10
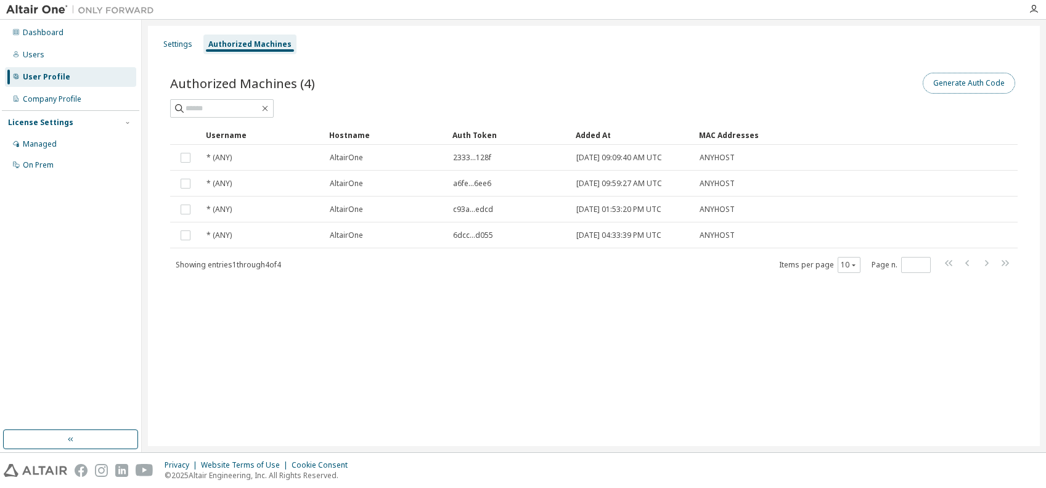
click at [981, 85] on button "Generate Auth Code" at bounding box center [969, 83] width 92 height 21
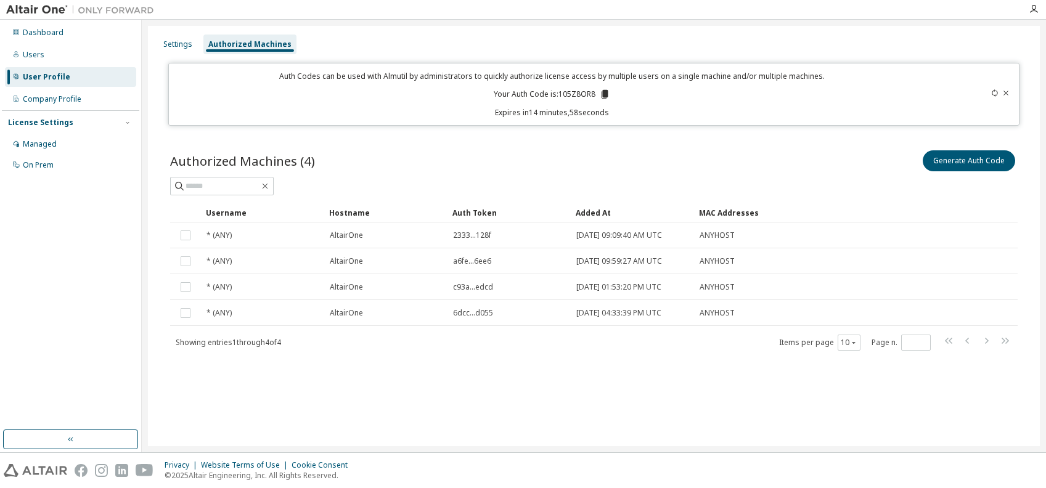
click at [573, 92] on p "Your Auth Code is: 105Z8OR8" at bounding box center [552, 94] width 117 height 11
copy p "105Z8OR8"
click at [163, 147] on div "Authorized Machines (4) Generate Auth Code Clear Load Save Save As Field Operat…" at bounding box center [593, 258] width 877 height 250
click at [199, 394] on div "Settings Authorized Machines Auth Codes can be used with Almutil by administrat…" at bounding box center [594, 236] width 892 height 420
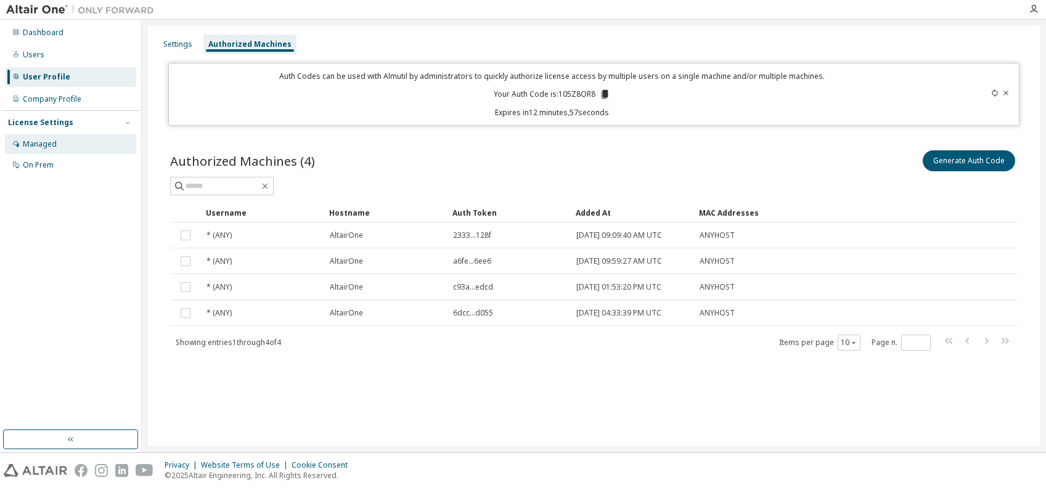
click at [49, 147] on div "Managed" at bounding box center [40, 144] width 34 height 10
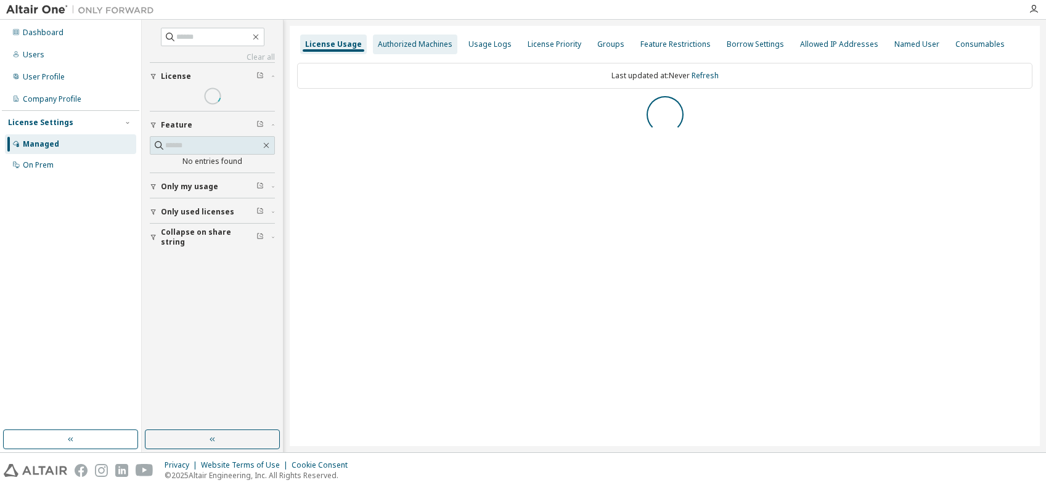
click at [379, 47] on div "Authorized Machines" at bounding box center [415, 44] width 75 height 10
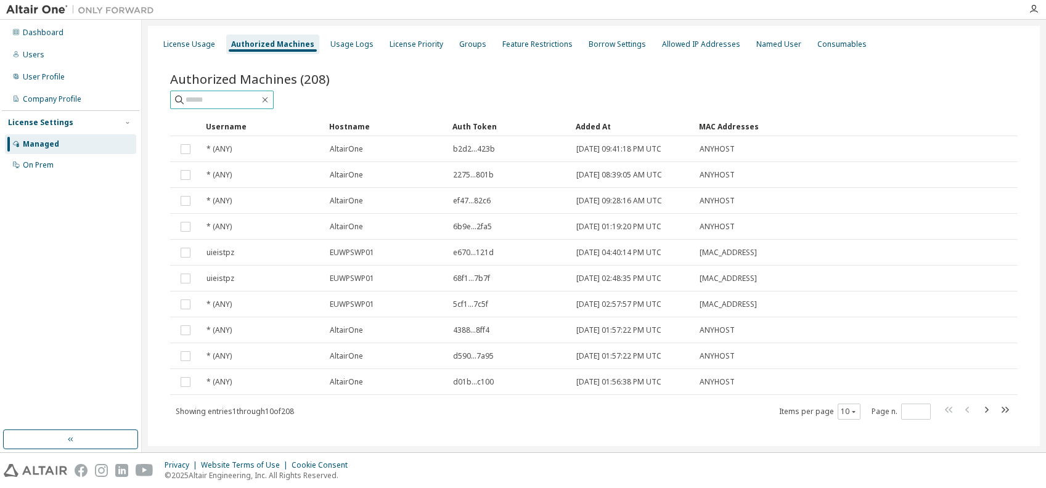
click at [236, 100] on input "text" at bounding box center [223, 100] width 74 height 12
type input "**********"
